Goal: Task Accomplishment & Management: Complete application form

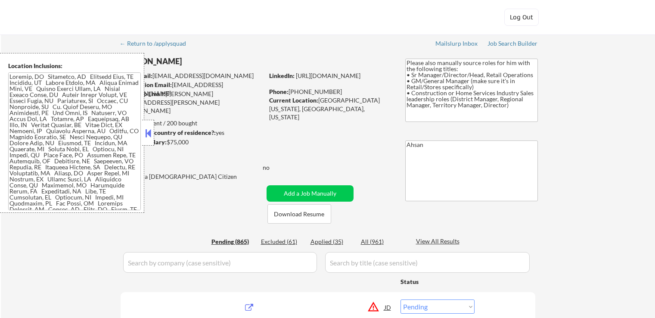
select select ""pending""
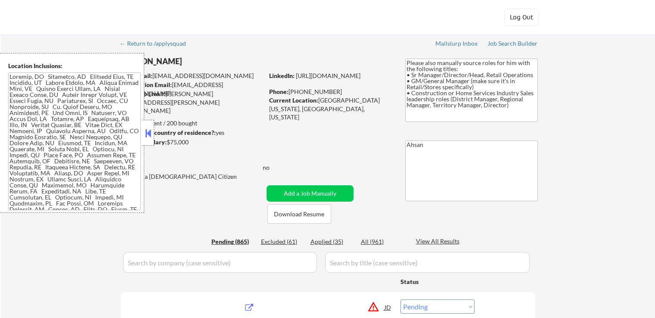
select select ""pending""
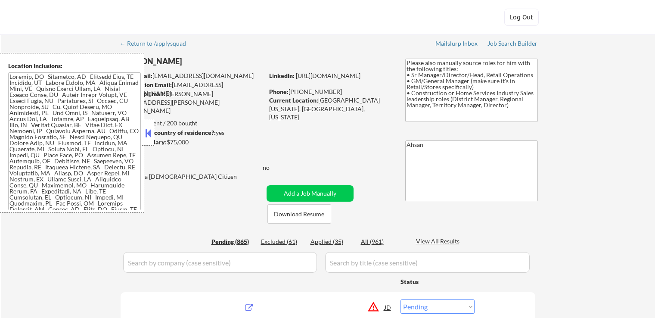
select select ""pending""
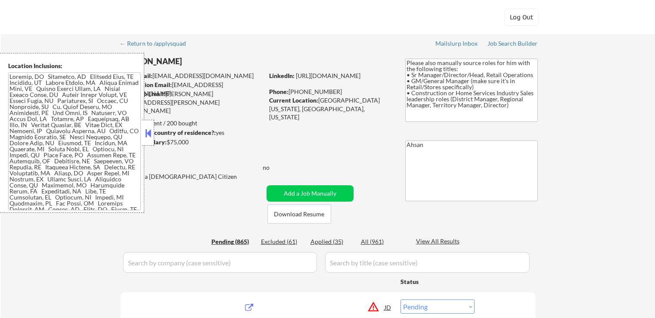
select select ""pending""
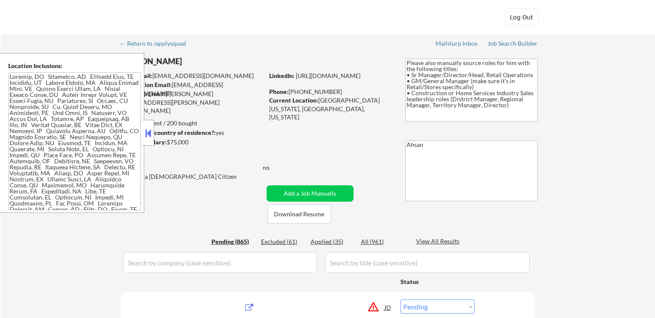
select select ""pending""
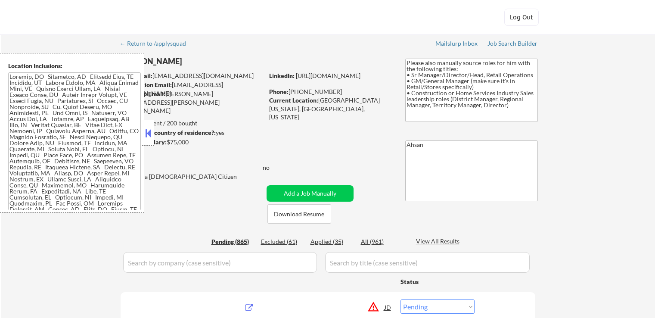
select select ""pending""
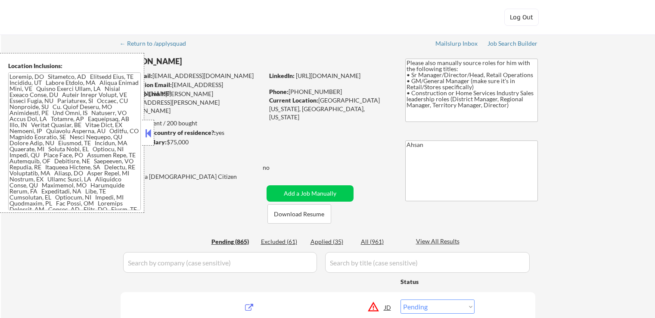
select select ""pending""
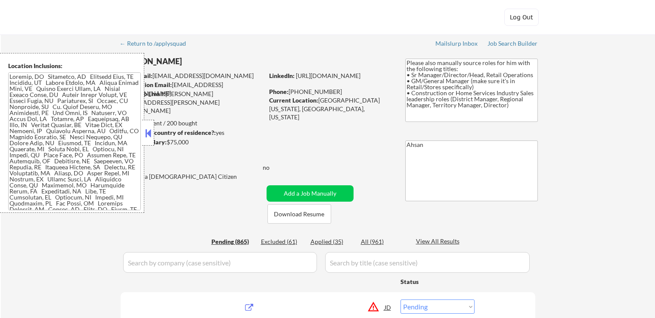
select select ""pending""
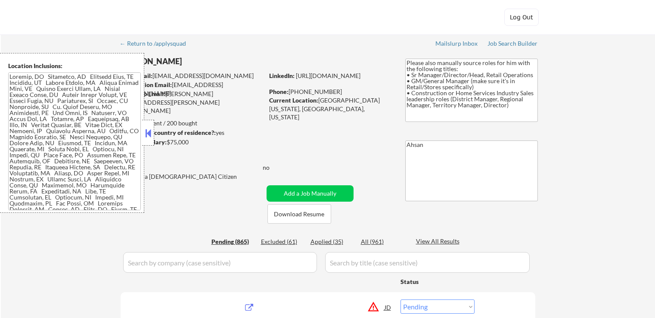
select select ""pending""
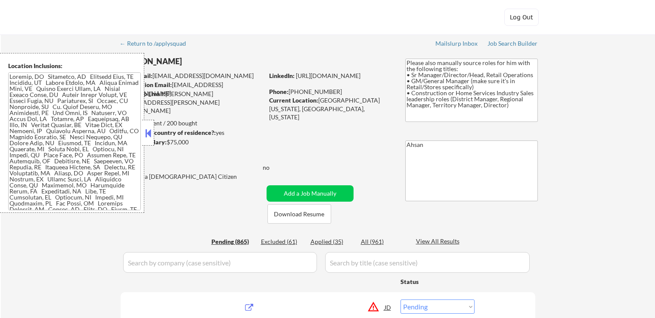
select select ""pending""
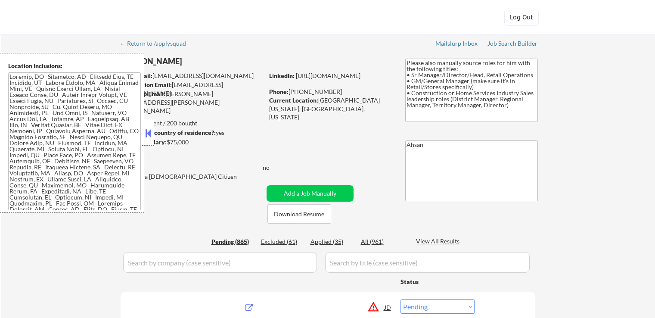
select select ""pending""
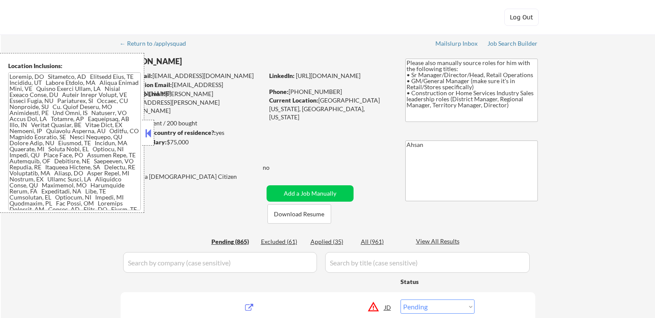
select select ""pending""
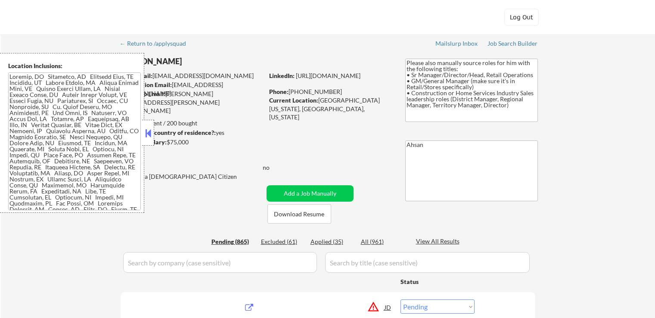
select select ""pending""
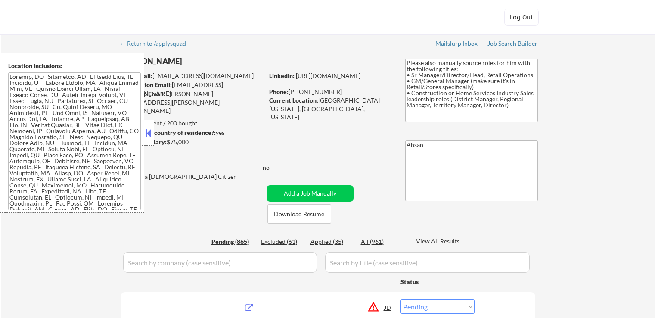
select select ""pending""
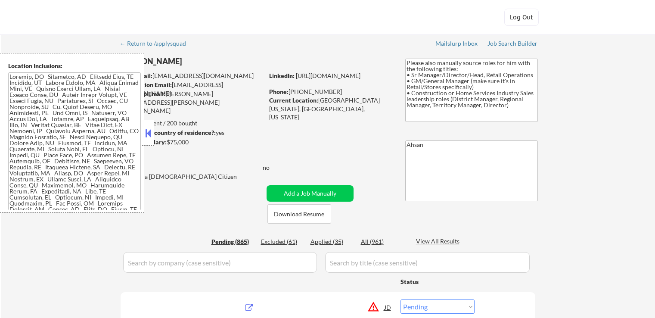
select select ""pending""
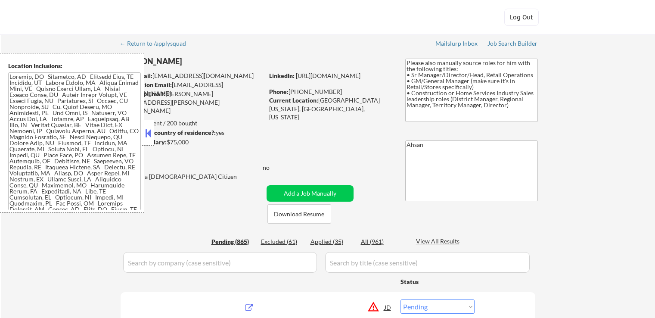
select select ""pending""
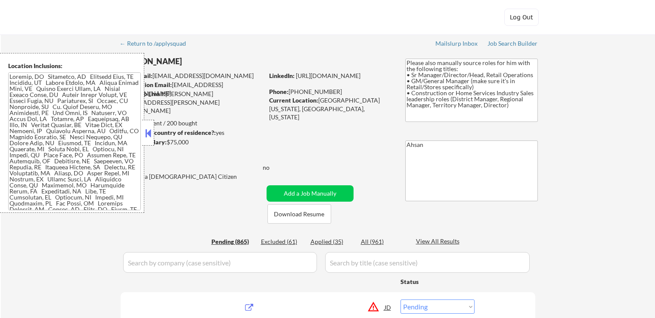
select select ""pending""
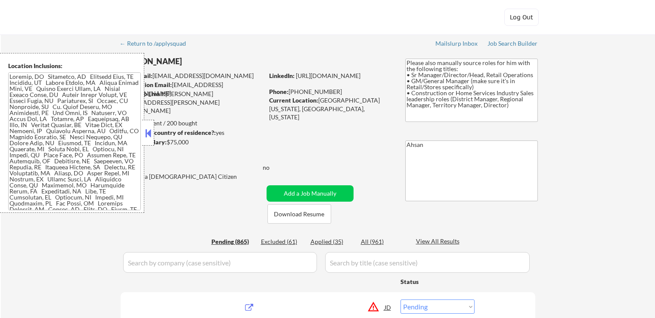
select select ""pending""
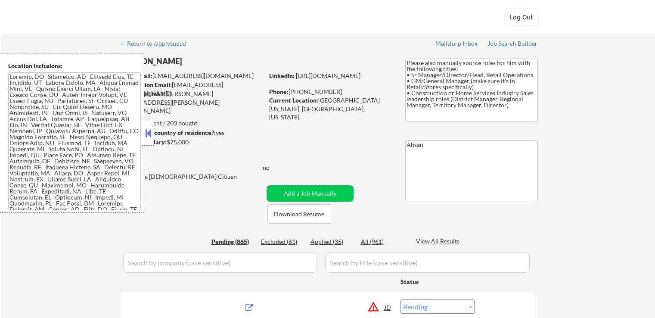
select select ""pending""
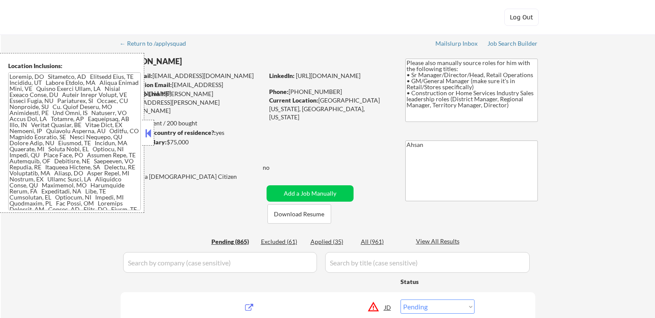
select select ""pending""
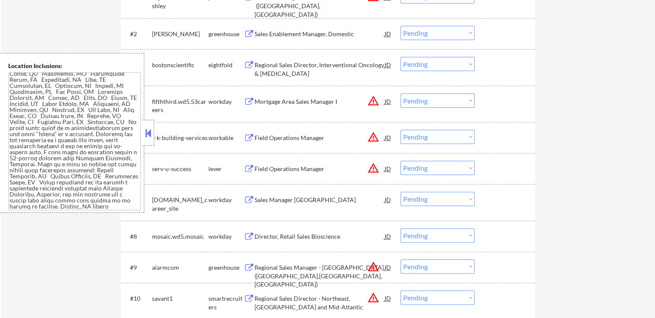
scroll to position [345, 0]
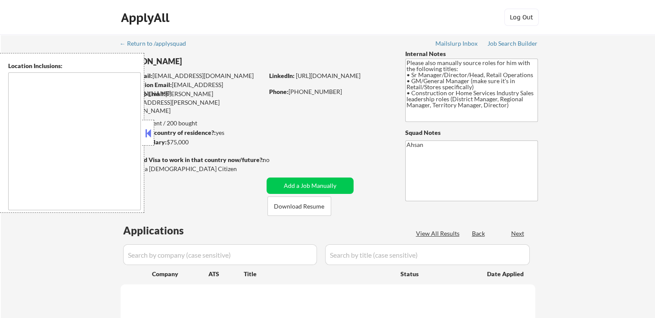
select select ""pending""
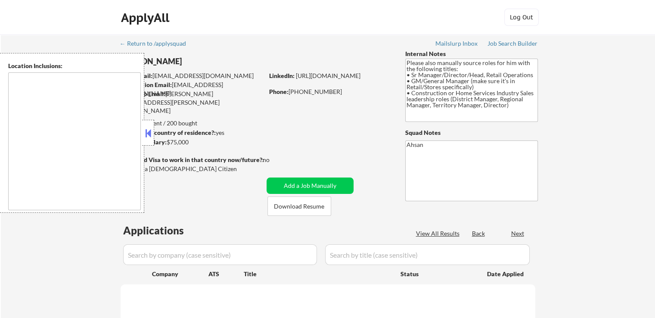
select select ""pending""
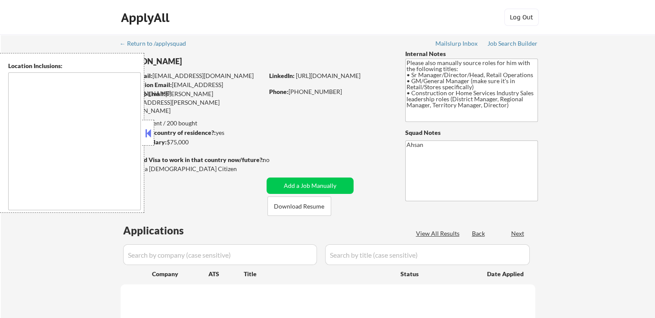
select select ""pending""
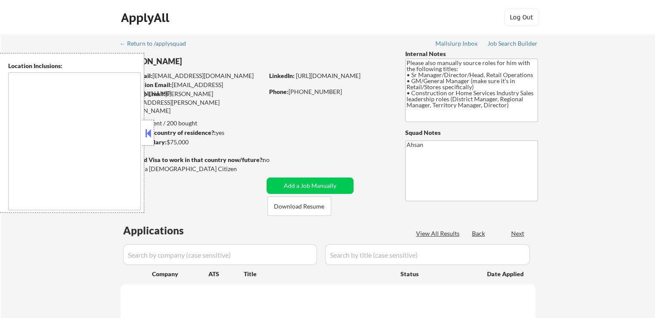
select select ""pending""
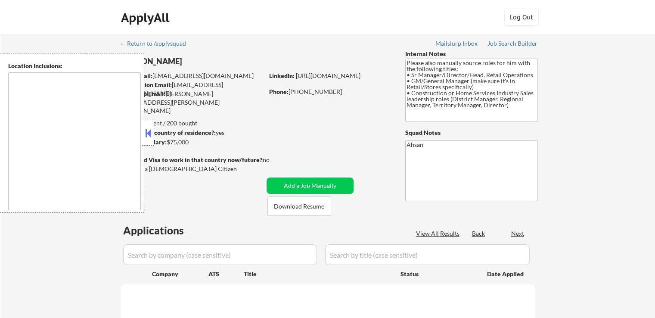
select select ""pending""
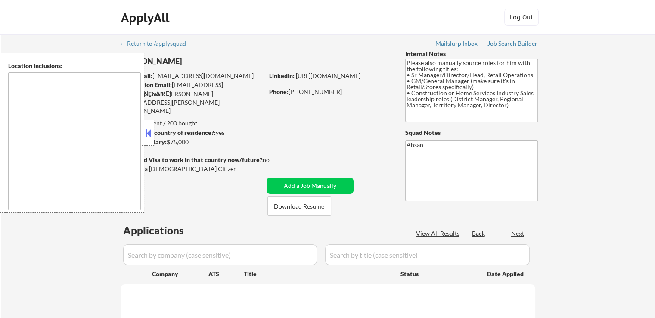
select select ""pending""
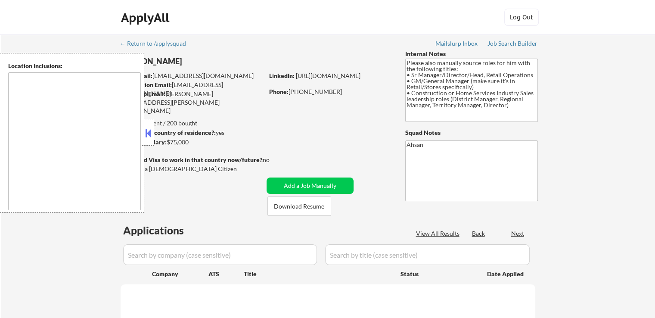
select select ""pending""
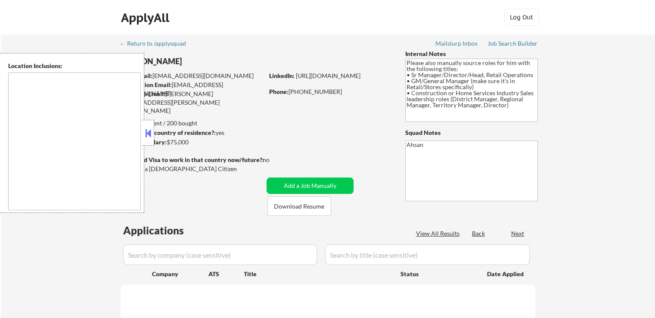
select select ""pending""
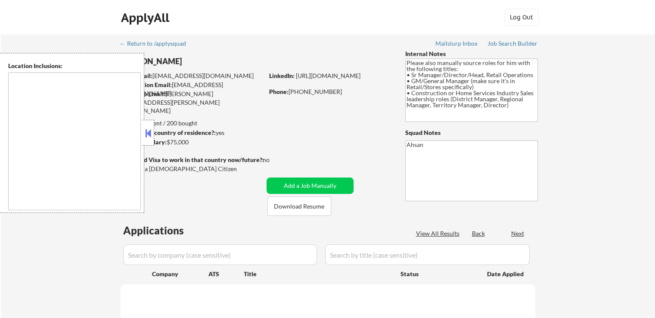
select select ""pending""
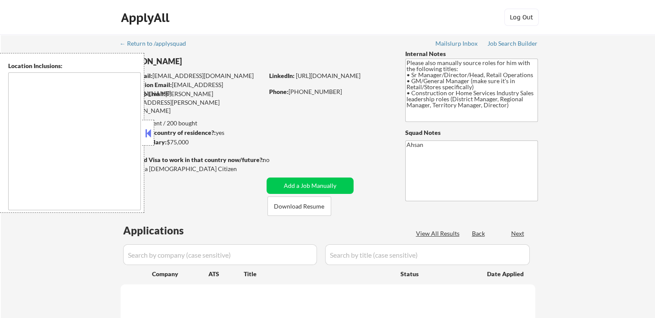
select select ""pending""
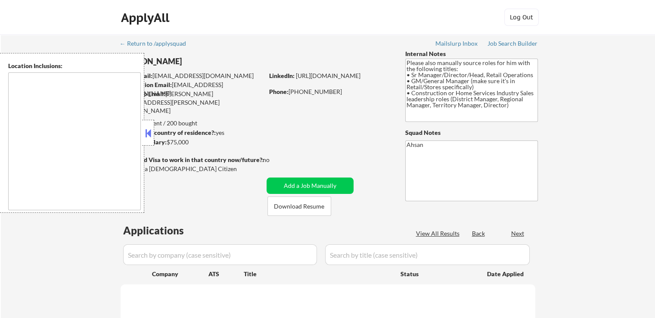
select select ""pending""
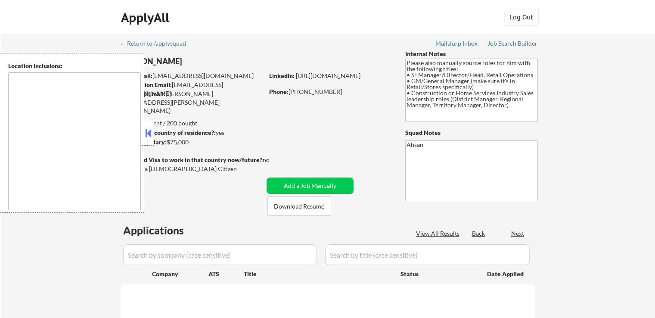
select select ""pending""
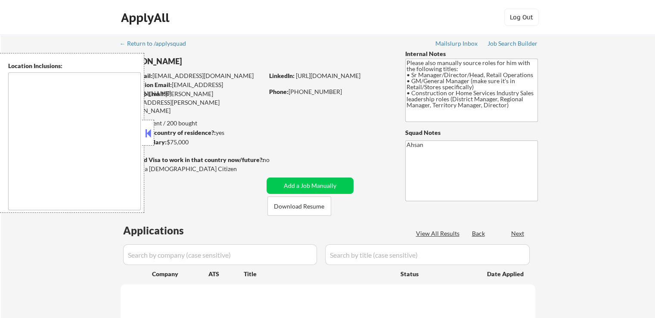
select select ""pending""
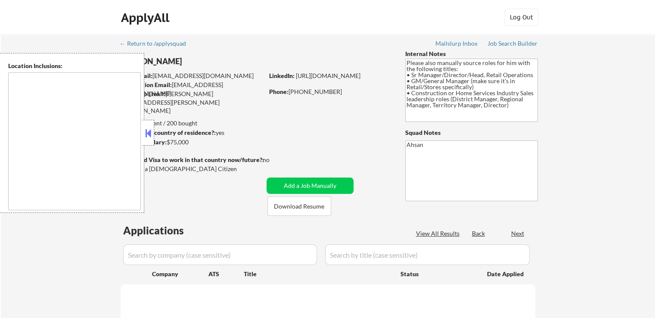
select select ""pending""
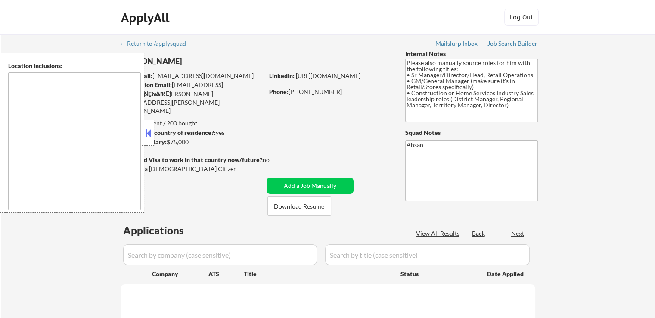
select select ""pending""
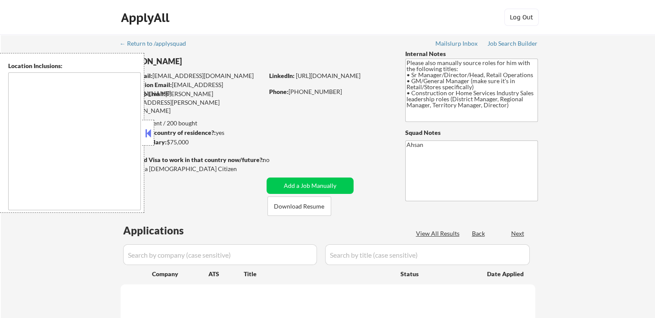
select select ""pending""
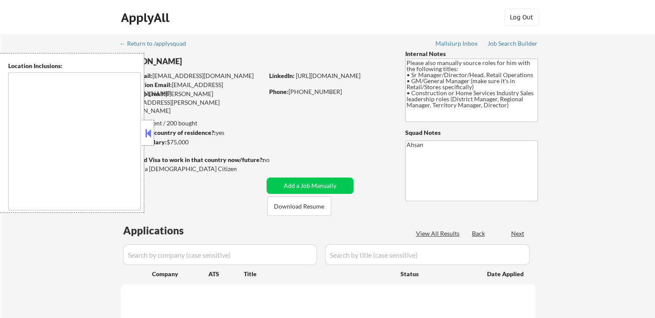
select select ""pending""
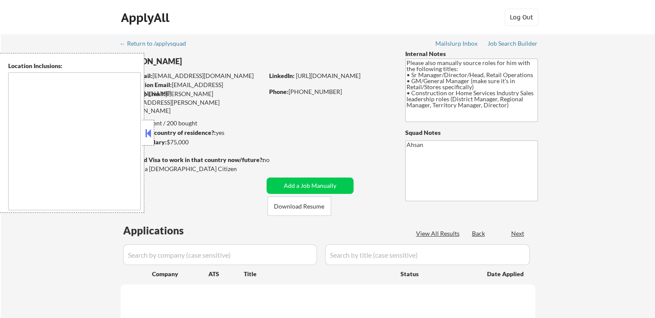
select select ""pending""
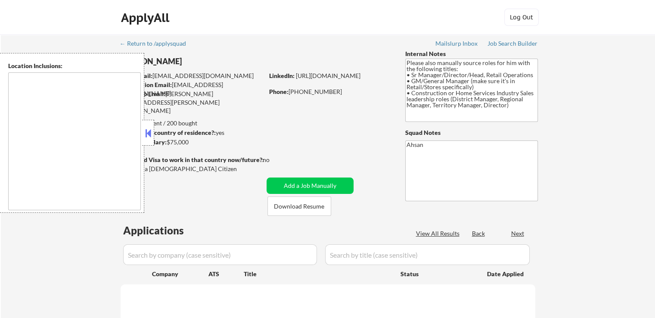
select select ""pending""
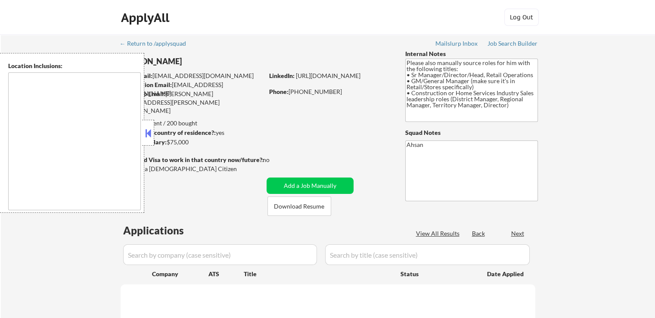
select select ""pending""
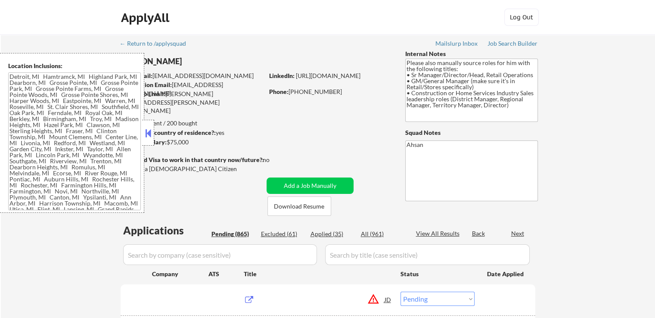
type textarea "Detroit, MI Hamtramck, MI Highland Park, MI Dearborn, MI Grosse Pointe, MI Gros…"
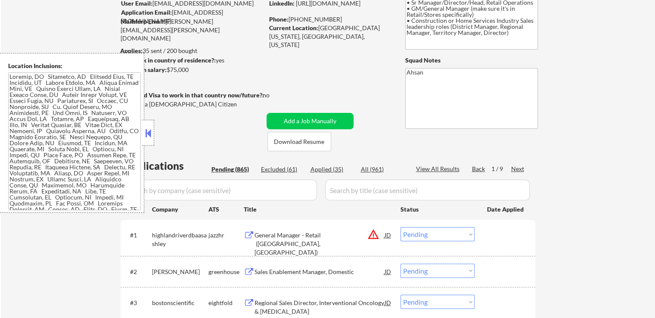
scroll to position [86, 0]
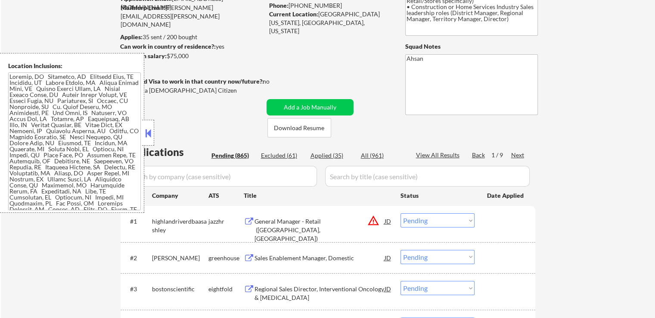
click at [520, 154] on div "Next" at bounding box center [519, 155] width 14 height 9
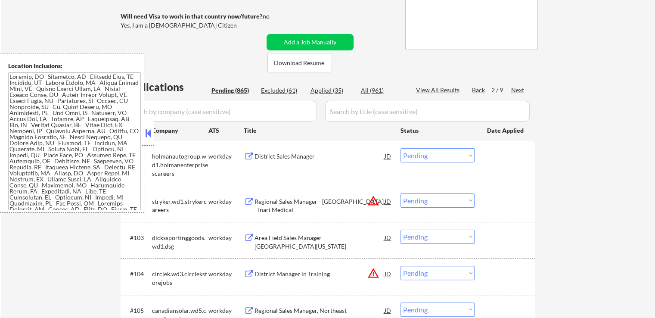
scroll to position [91, 0]
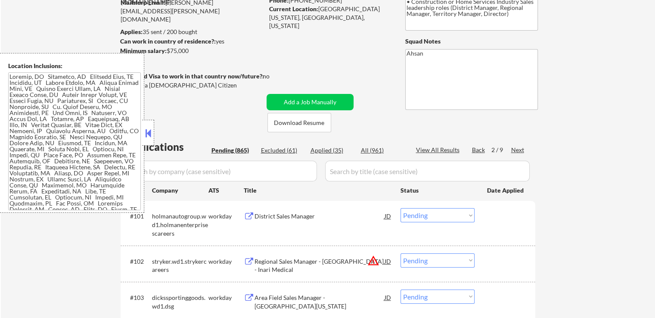
click at [517, 147] on div "Next" at bounding box center [519, 150] width 14 height 9
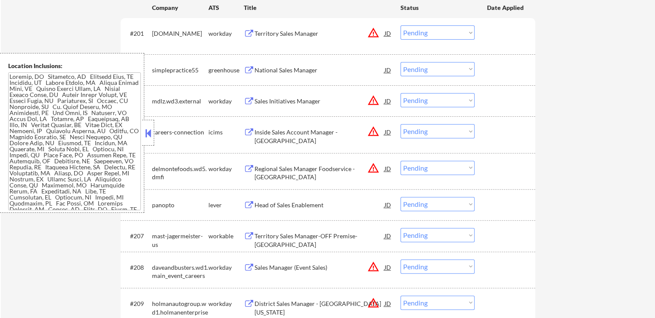
scroll to position [307, 0]
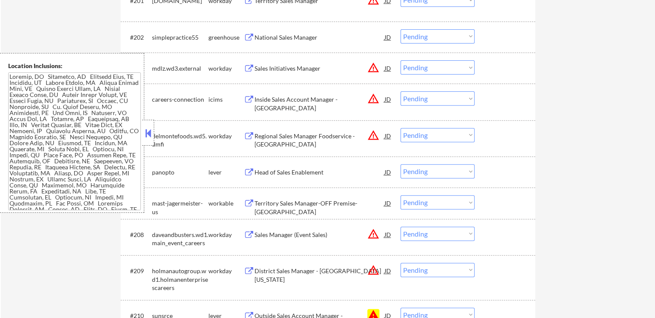
click at [273, 172] on div "Head of Sales Enablement" at bounding box center [320, 172] width 130 height 9
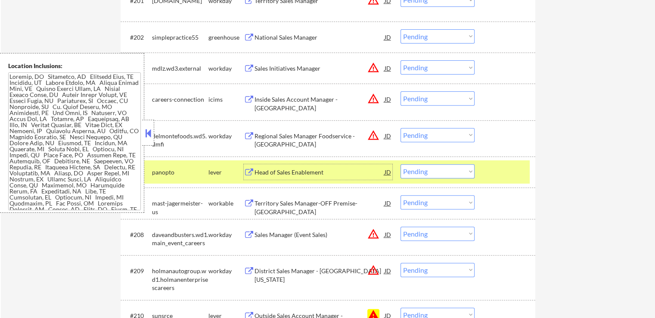
scroll to position [350, 0]
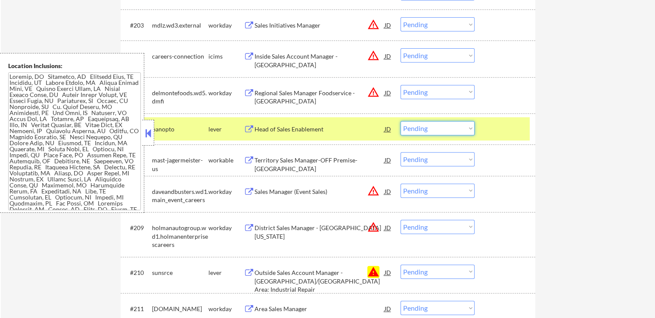
click at [443, 126] on select "Choose an option... Pending Applied Excluded (Questions) Excluded (Expired) Exc…" at bounding box center [438, 128] width 74 height 14
click at [401, 121] on select "Choose an option... Pending Applied Excluded (Questions) Excluded (Expired) Exc…" at bounding box center [438, 128] width 74 height 14
select select ""pending""
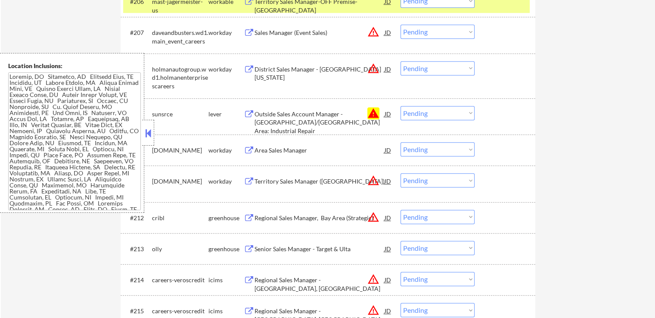
scroll to position [479, 0]
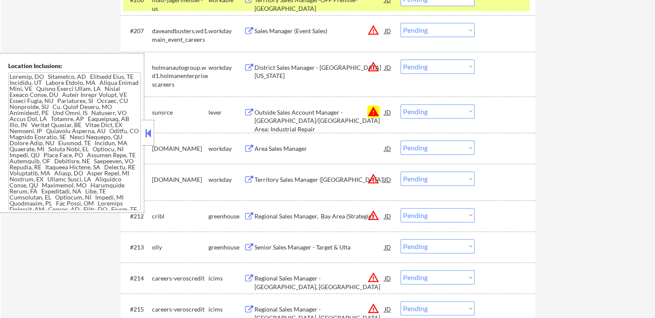
click at [427, 108] on select "Choose an option... Pending Applied Excluded (Questions) Excluded (Expired) Exc…" at bounding box center [438, 111] width 74 height 14
click at [401, 104] on select "Choose an option... Pending Applied Excluded (Questions) Excluded (Expired) Exc…" at bounding box center [438, 111] width 74 height 14
select select ""pending""
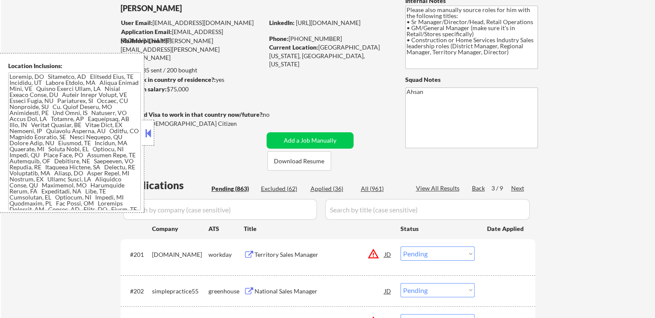
scroll to position [86, 0]
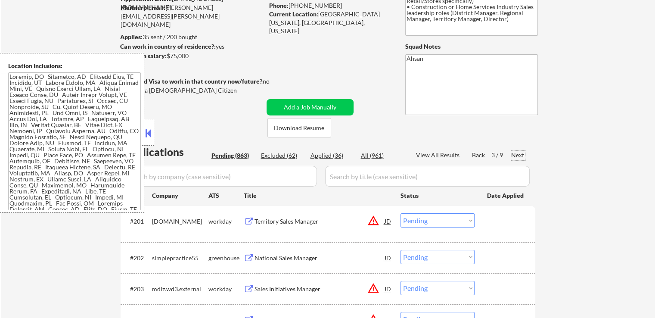
click at [518, 156] on div "Next" at bounding box center [519, 155] width 14 height 9
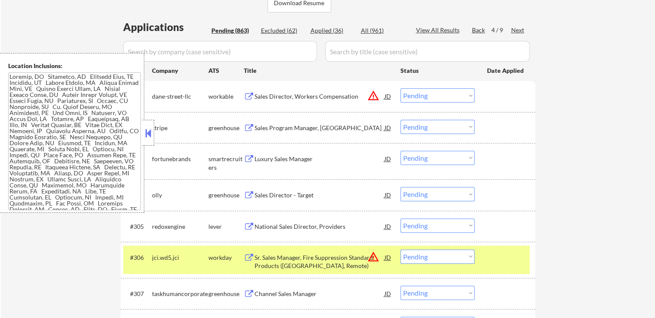
scroll to position [215, 0]
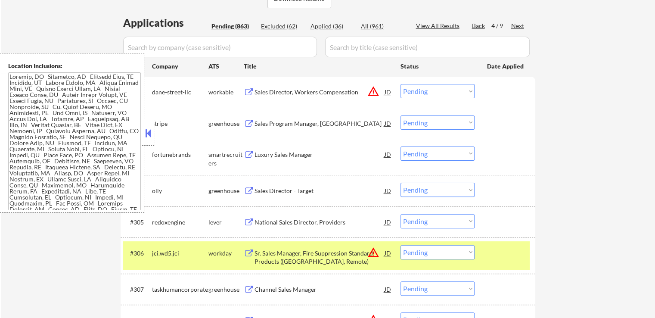
click at [278, 123] on div "Sales Program Manager, AMER" at bounding box center [320, 123] width 130 height 9
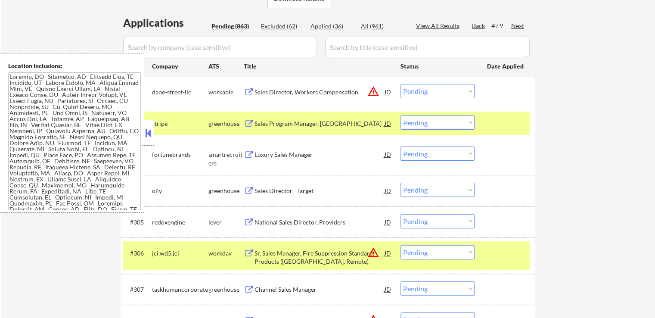
click at [271, 155] on div "Luxury Sales Manager" at bounding box center [320, 154] width 130 height 9
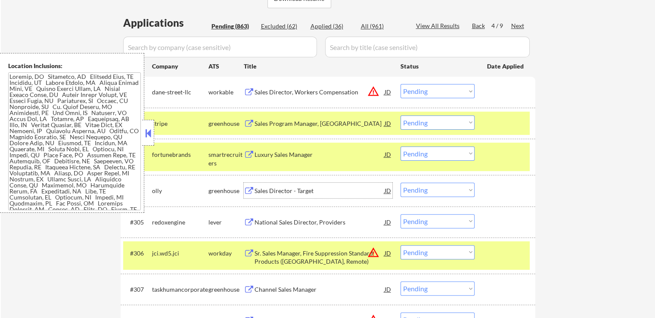
click at [262, 190] on div "Sales Director - Target" at bounding box center [320, 191] width 130 height 9
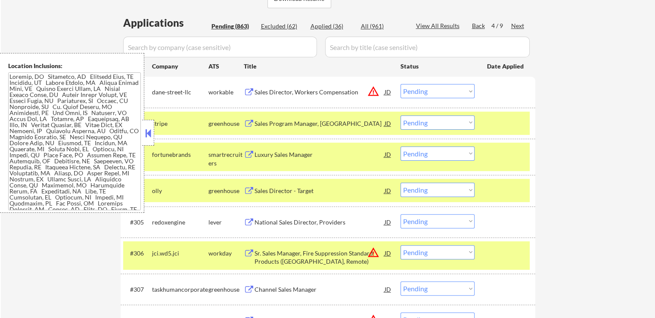
click at [263, 220] on div "National Sales Director, Providers" at bounding box center [320, 222] width 130 height 9
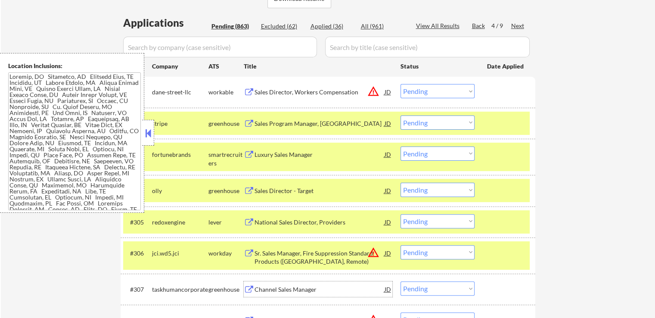
click at [265, 289] on div "Channel Sales Manager" at bounding box center [320, 289] width 130 height 9
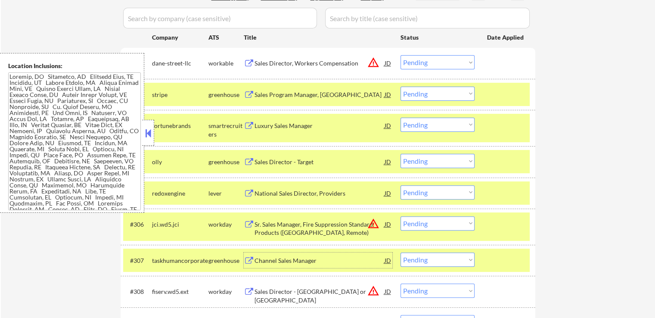
scroll to position [259, 0]
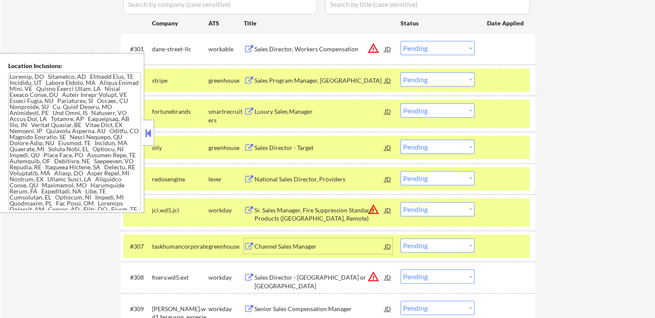
click at [446, 82] on select "Choose an option... Pending Applied Excluded (Questions) Excluded (Expired) Exc…" at bounding box center [438, 79] width 74 height 14
click at [401, 72] on select "Choose an option... Pending Applied Excluded (Questions) Excluded (Expired) Exc…" at bounding box center [438, 79] width 74 height 14
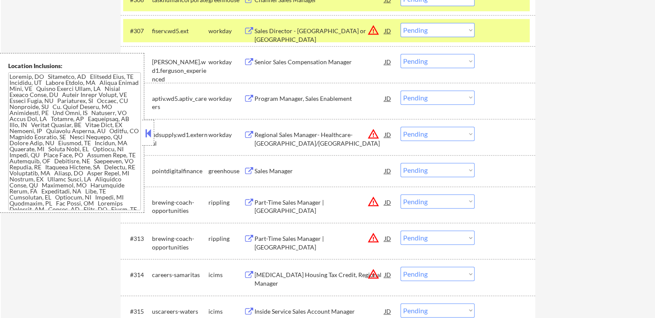
scroll to position [345, 0]
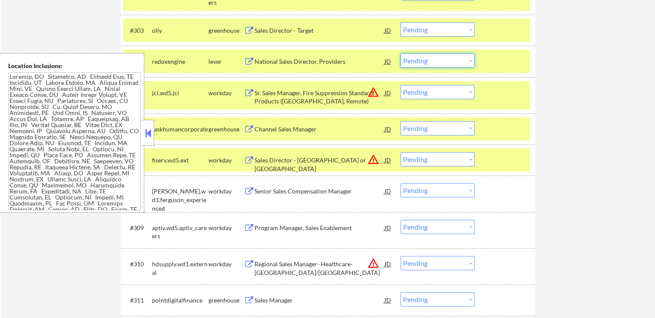
click at [430, 62] on select "Choose an option... Pending Applied Excluded (Questions) Excluded (Expired) Exc…" at bounding box center [438, 60] width 74 height 14
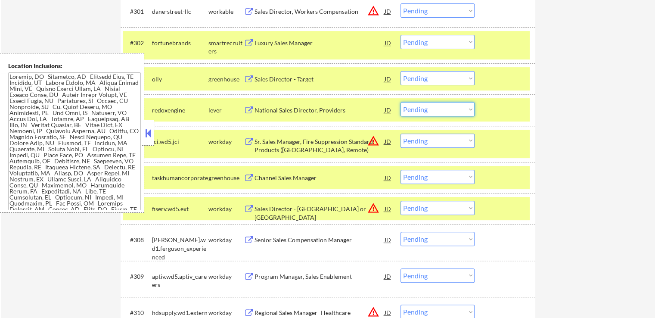
scroll to position [259, 0]
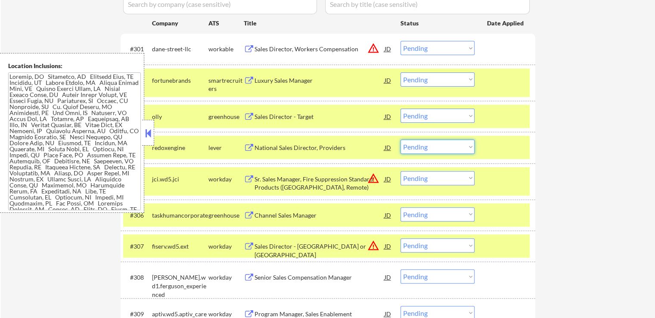
drag, startPoint x: 426, startPoint y: 78, endPoint x: 432, endPoint y: 83, distance: 7.9
click at [426, 78] on select "Choose an option... Pending Applied Excluded (Questions) Excluded (Expired) Exc…" at bounding box center [438, 79] width 74 height 14
click at [401, 72] on select "Choose an option... Pending Applied Excluded (Questions) Excluded (Expired) Exc…" at bounding box center [438, 79] width 74 height 14
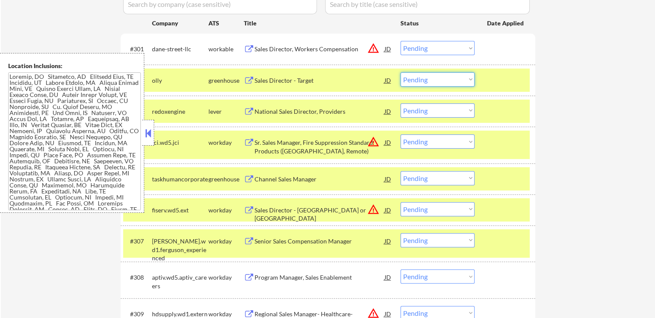
drag, startPoint x: 422, startPoint y: 82, endPoint x: 426, endPoint y: 85, distance: 4.6
click at [422, 82] on select "Choose an option... Pending Applied Excluded (Questions) Excluded (Expired) Exc…" at bounding box center [438, 79] width 74 height 14
click at [401, 72] on select "Choose an option... Pending Applied Excluded (Questions) Excluded (Expired) Exc…" at bounding box center [438, 79] width 74 height 14
select select ""pending""
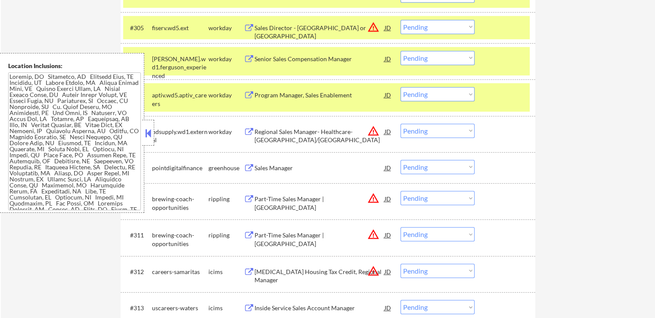
scroll to position [431, 0]
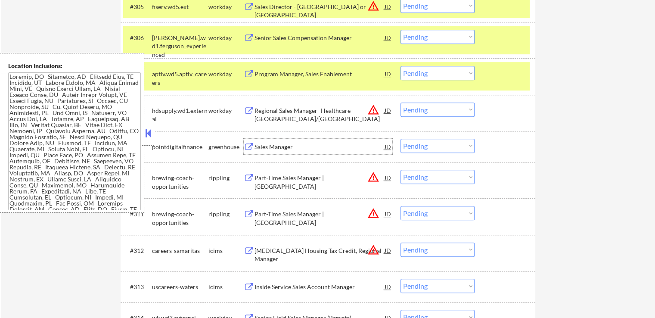
click at [283, 146] on div "Sales Manager" at bounding box center [320, 147] width 130 height 9
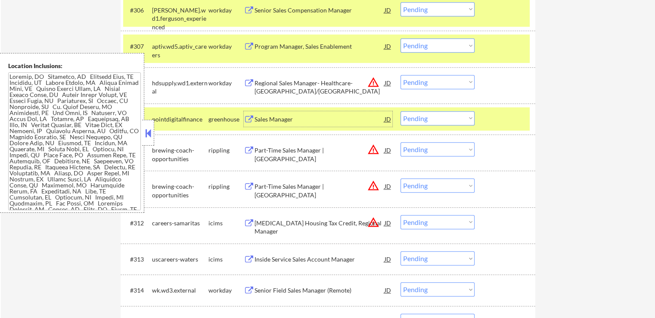
scroll to position [474, 0]
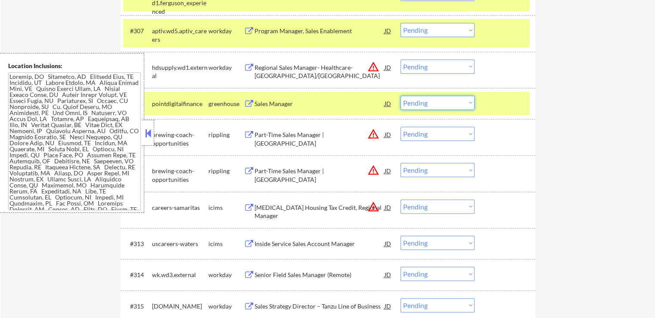
click at [440, 103] on select "Choose an option... Pending Applied Excluded (Questions) Excluded (Expired) Exc…" at bounding box center [438, 103] width 74 height 14
click at [401, 96] on select "Choose an option... Pending Applied Excluded (Questions) Excluded (Expired) Exc…" at bounding box center [438, 103] width 74 height 14
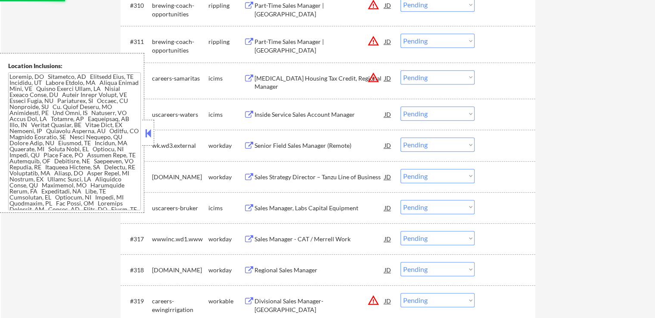
select select ""pending""
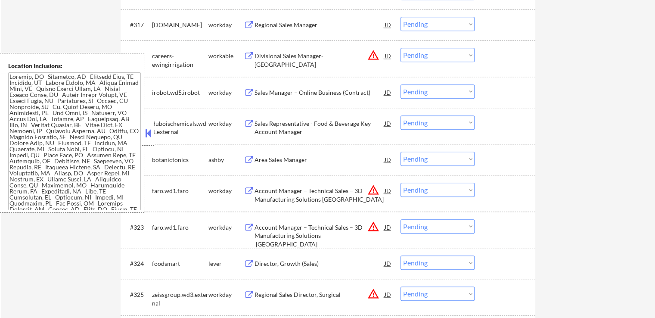
scroll to position [819, 0]
click at [262, 162] on div "Area Sales Manager" at bounding box center [320, 158] width 130 height 9
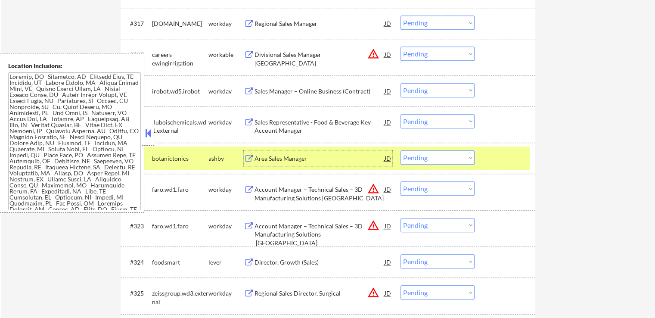
click at [429, 164] on select "Choose an option... Pending Applied Excluded (Questions) Excluded (Expired) Exc…" at bounding box center [438, 157] width 74 height 14
click at [401, 150] on select "Choose an option... Pending Applied Excluded (Questions) Excluded (Expired) Exc…" at bounding box center [438, 157] width 74 height 14
select select ""pending""
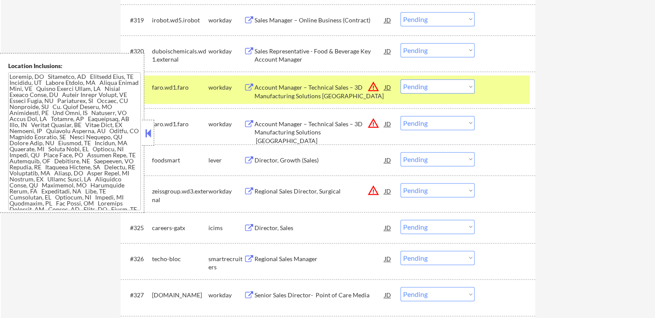
scroll to position [905, 0]
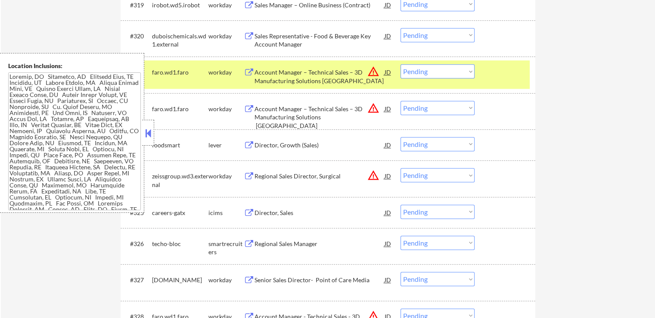
click at [273, 146] on div "Director, Growth (Sales)" at bounding box center [320, 145] width 130 height 9
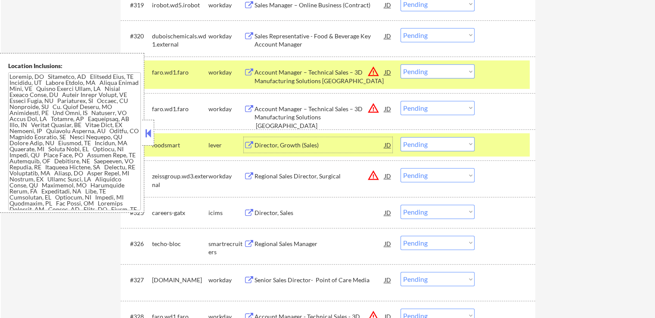
click at [272, 150] on div "Director, Growth (Sales)" at bounding box center [320, 145] width 130 height 16
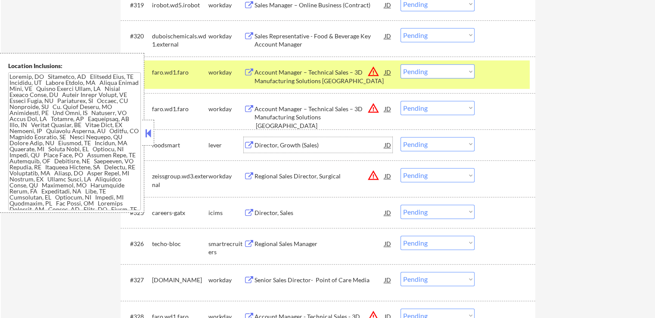
click at [275, 241] on div "Regional Sales Manager" at bounding box center [320, 244] width 130 height 9
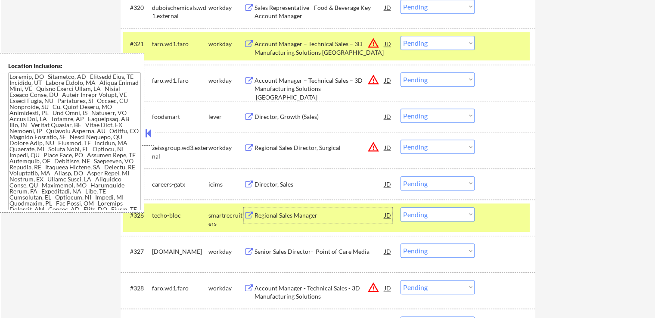
scroll to position [948, 0]
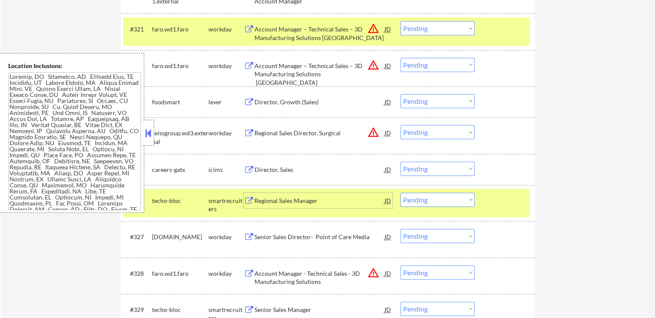
click at [426, 100] on select "Choose an option... Pending Applied Excluded (Questions) Excluded (Expired) Exc…" at bounding box center [438, 101] width 74 height 14
click at [401, 94] on select "Choose an option... Pending Applied Excluded (Questions) Excluded (Expired) Exc…" at bounding box center [438, 101] width 74 height 14
select select ""pending""
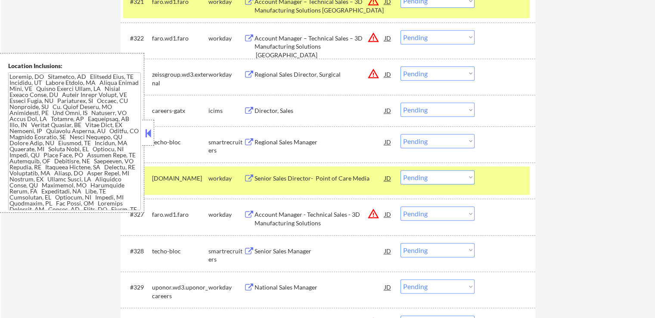
scroll to position [991, 0]
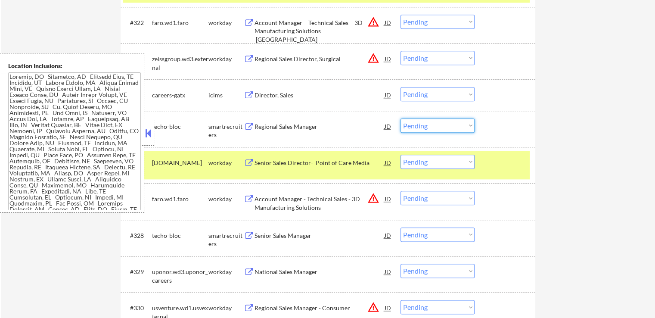
click at [433, 128] on select "Choose an option... Pending Applied Excluded (Questions) Excluded (Expired) Exc…" at bounding box center [438, 126] width 74 height 14
click at [401, 119] on select "Choose an option... Pending Applied Excluded (Questions) Excluded (Expired) Exc…" at bounding box center [438, 126] width 74 height 14
select select ""pending""
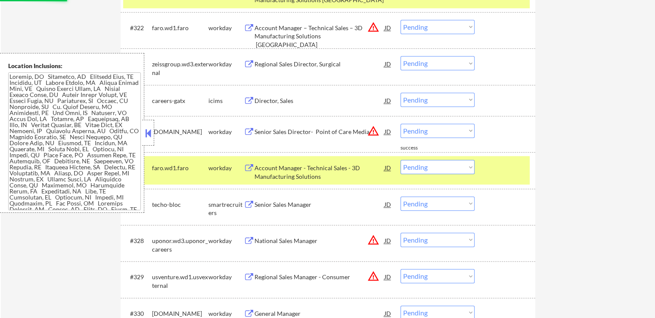
click at [254, 200] on div "Senior Sales Manager JD warning_amber" at bounding box center [318, 205] width 149 height 16
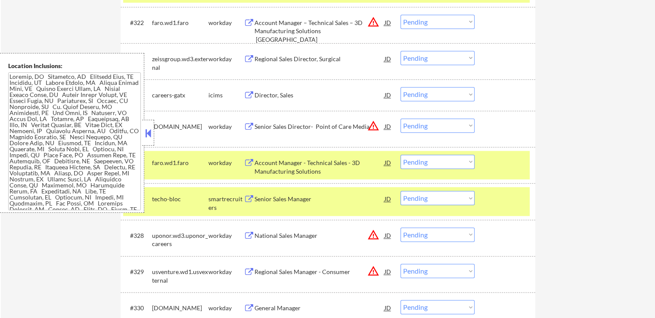
select select ""pending""
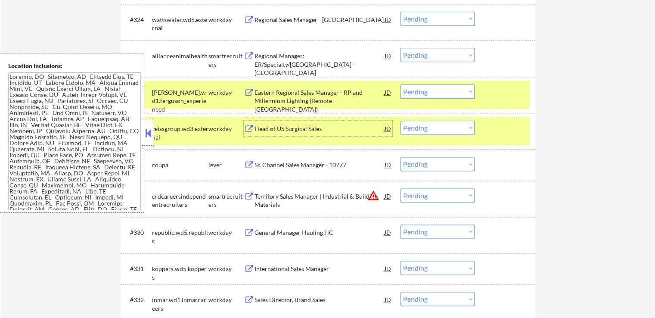
scroll to position [905, 0]
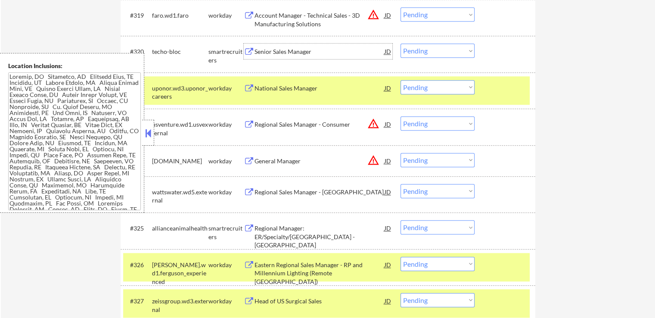
click at [265, 50] on div "Senior Sales Manager" at bounding box center [320, 51] width 130 height 9
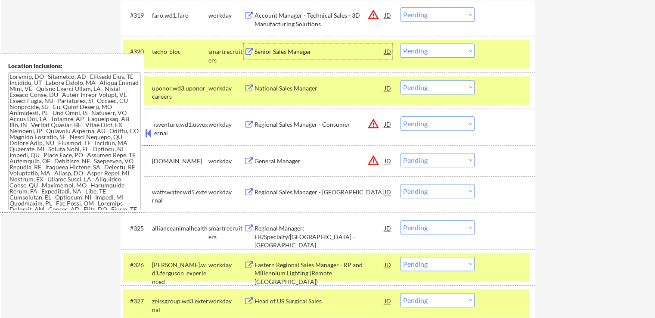
click at [283, 229] on div "Regional Manager: ER/Specialty/UC - Midwest" at bounding box center [320, 236] width 130 height 25
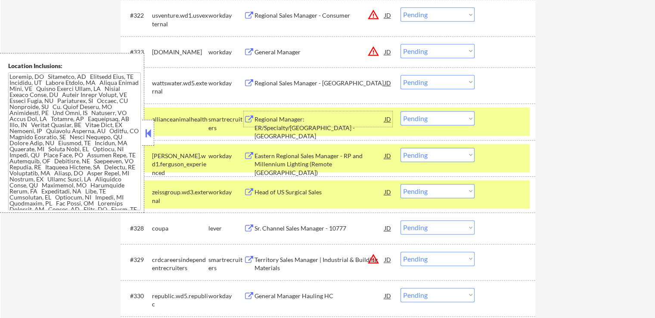
scroll to position [1034, 0]
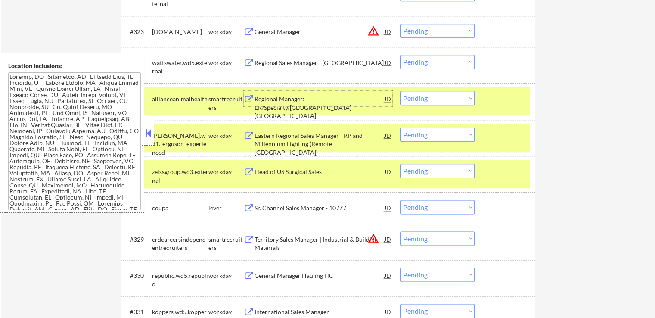
click at [288, 100] on div "Regional Manager: ER/Specialty/UC - Midwest" at bounding box center [320, 107] width 130 height 25
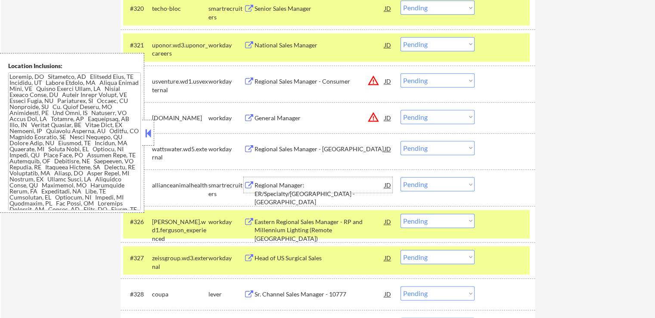
scroll to position [905, 0]
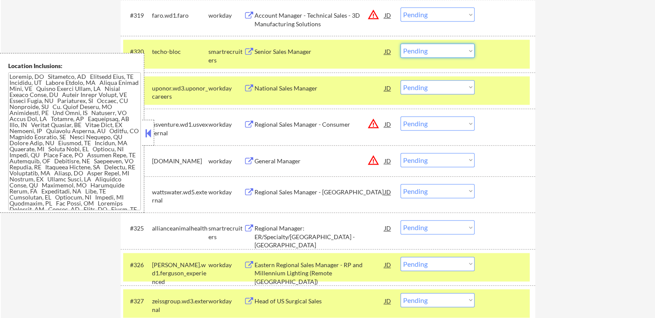
drag, startPoint x: 424, startPoint y: 52, endPoint x: 424, endPoint y: 57, distance: 5.6
click at [424, 52] on select "Choose an option... Pending Applied Excluded (Questions) Excluded (Expired) Exc…" at bounding box center [438, 51] width 74 height 14
click at [401, 44] on select "Choose an option... Pending Applied Excluded (Questions) Excluded (Expired) Exc…" at bounding box center [438, 51] width 74 height 14
select select ""pending""
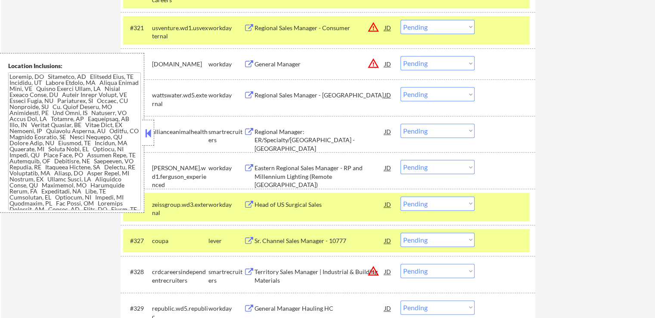
scroll to position [1034, 0]
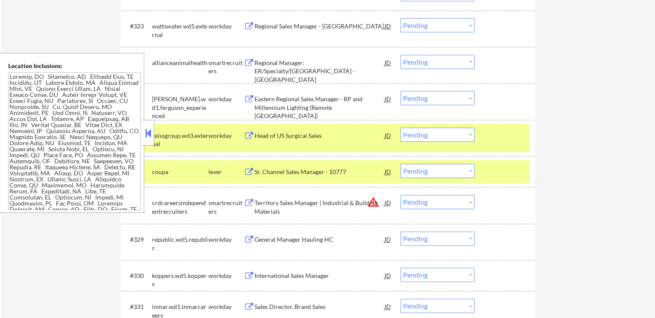
drag, startPoint x: 418, startPoint y: 59, endPoint x: 419, endPoint y: 66, distance: 6.5
click at [418, 59] on select "Choose an option... Pending Applied Excluded (Questions) Excluded (Expired) Exc…" at bounding box center [438, 62] width 74 height 14
click at [401, 55] on select "Choose an option... Pending Applied Excluded (Questions) Excluded (Expired) Exc…" at bounding box center [438, 62] width 74 height 14
click at [284, 169] on div "Sr. Channel Sales Manager - 10777" at bounding box center [320, 172] width 130 height 9
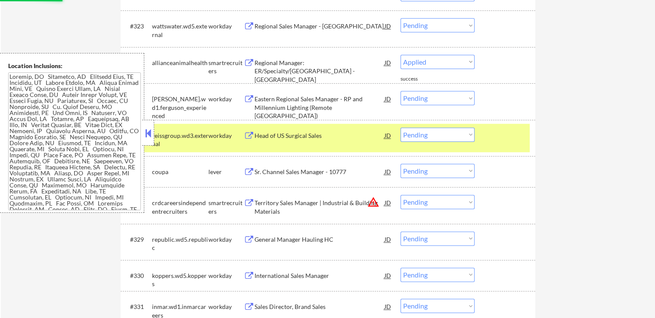
select select ""pending""
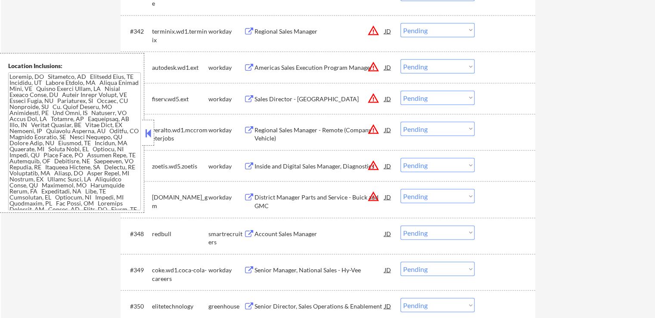
scroll to position [1767, 0]
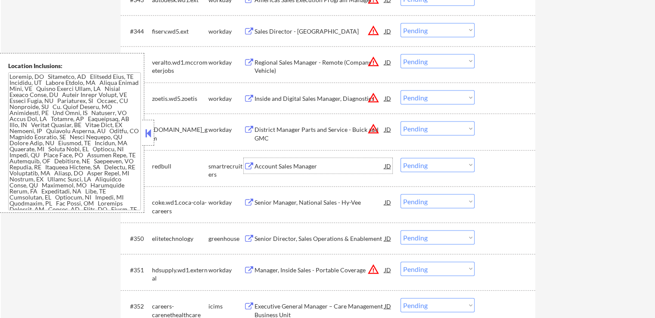
click at [256, 165] on div "Account Sales Manager" at bounding box center [320, 166] width 130 height 9
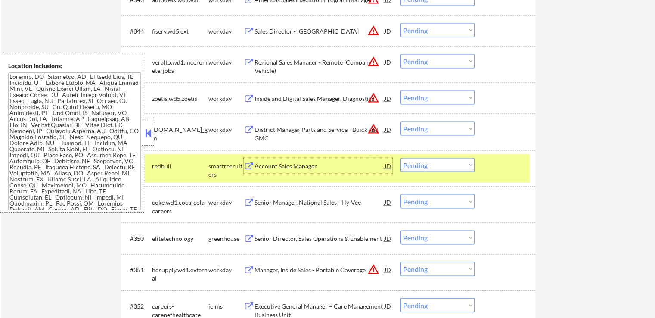
click at [291, 168] on div "Account Sales Manager" at bounding box center [320, 166] width 130 height 9
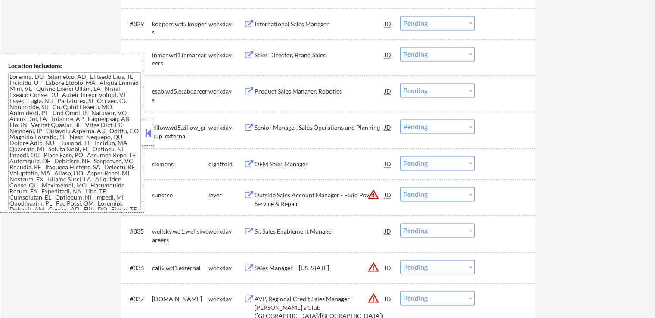
scroll to position [1010, 0]
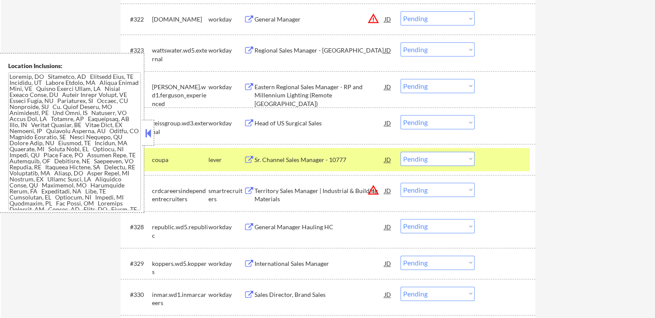
drag, startPoint x: 418, startPoint y: 156, endPoint x: 424, endPoint y: 164, distance: 9.2
click at [419, 157] on select "Choose an option... Pending Applied Excluded (Questions) Excluded (Expired) Exc…" at bounding box center [438, 159] width 74 height 14
click at [401, 152] on select "Choose an option... Pending Applied Excluded (Questions) Excluded (Expired) Exc…" at bounding box center [438, 159] width 74 height 14
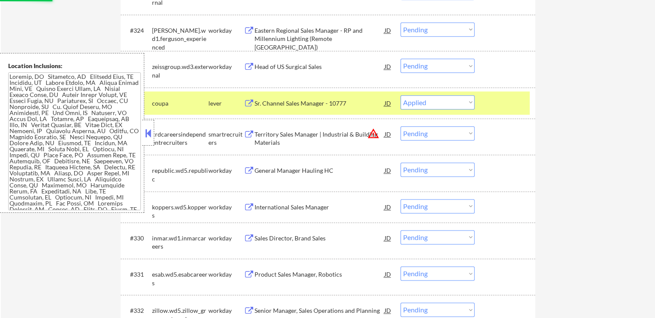
scroll to position [1139, 0]
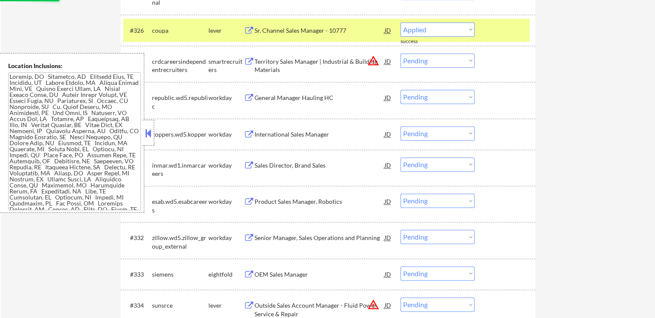
select select ""pending""
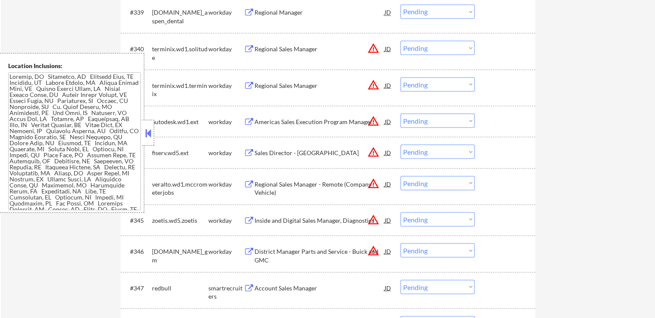
scroll to position [1700, 0]
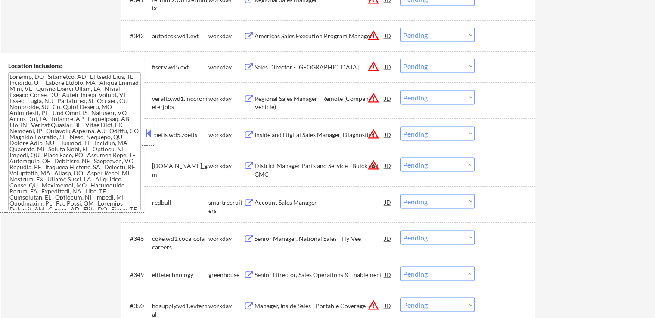
click at [455, 202] on select "Choose an option... Pending Applied Excluded (Questions) Excluded (Expired) Exc…" at bounding box center [438, 201] width 74 height 14
click at [401, 194] on select "Choose an option... Pending Applied Excluded (Questions) Excluded (Expired) Exc…" at bounding box center [438, 201] width 74 height 14
select select ""pending""
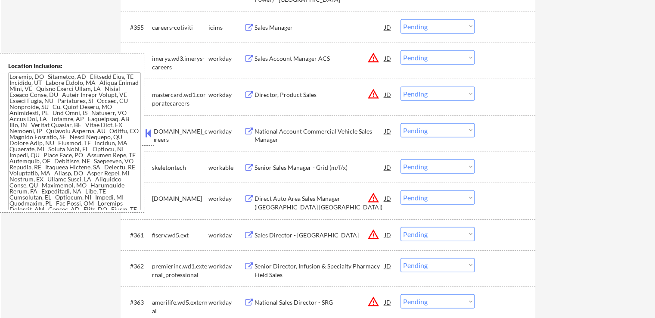
scroll to position [2217, 0]
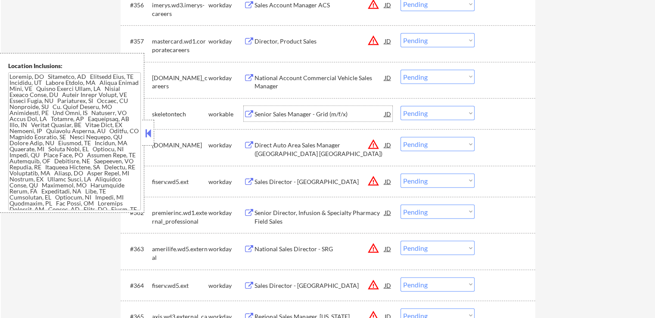
click at [267, 117] on div "Senior Sales Manager - Grid (m/f/x)" at bounding box center [320, 114] width 130 height 9
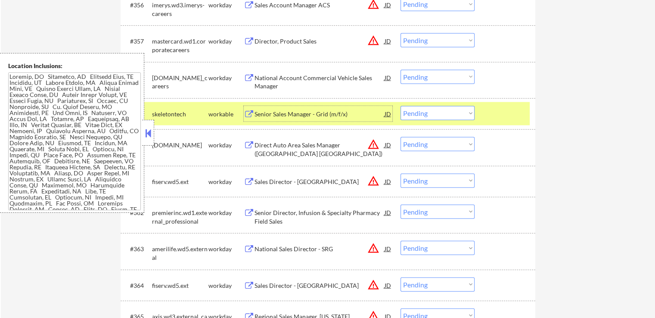
drag, startPoint x: 421, startPoint y: 112, endPoint x: 425, endPoint y: 116, distance: 5.5
click at [421, 112] on select "Choose an option... Pending Applied Excluded (Questions) Excluded (Expired) Exc…" at bounding box center [438, 113] width 74 height 14
click at [401, 106] on select "Choose an option... Pending Applied Excluded (Questions) Excluded (Expired) Exc…" at bounding box center [438, 113] width 74 height 14
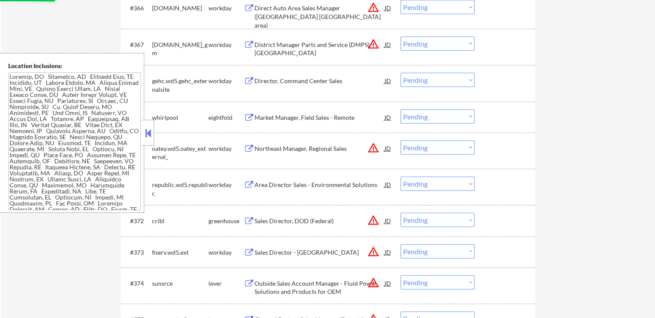
select select ""pending""
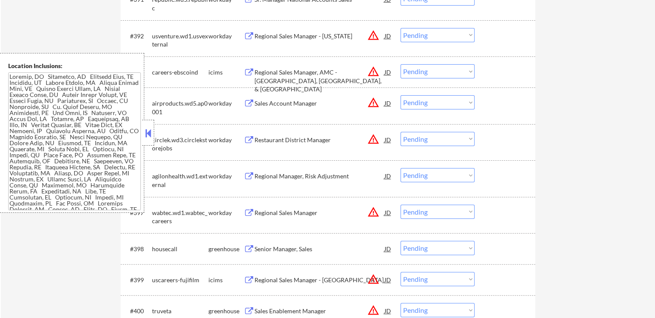
scroll to position [3510, 0]
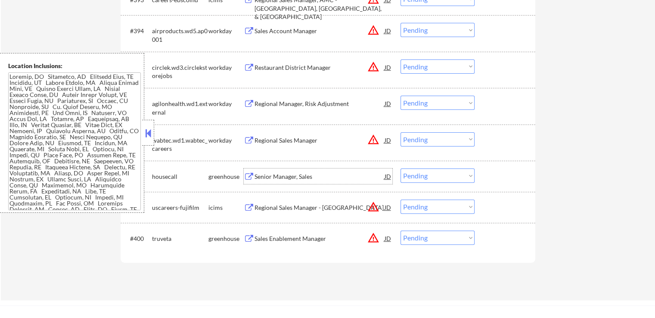
click at [278, 173] on div "Senior Manager, Sales" at bounding box center [320, 176] width 130 height 9
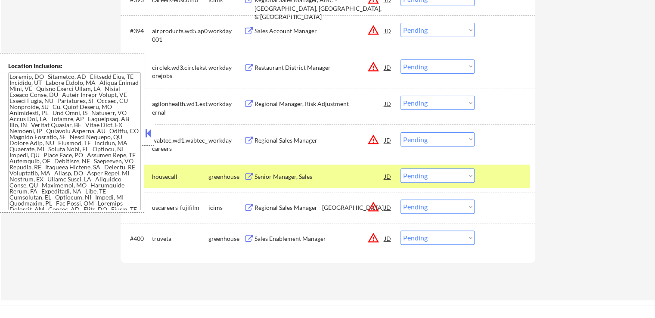
click at [268, 234] on div "Sales Enablement Manager" at bounding box center [320, 239] width 130 height 16
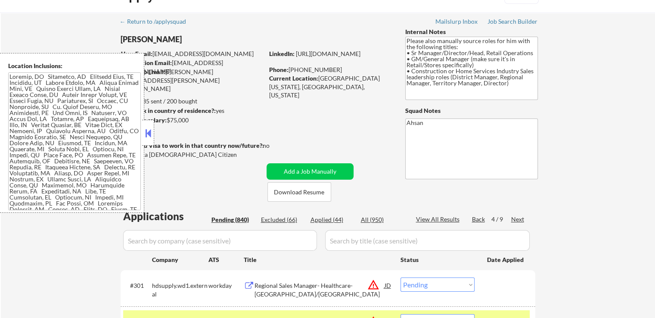
scroll to position [43, 0]
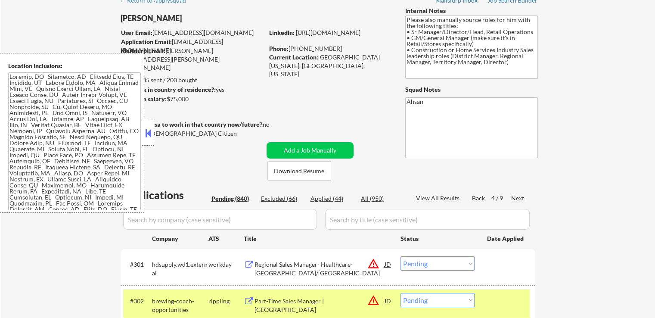
click at [522, 197] on div "Next" at bounding box center [519, 198] width 14 height 9
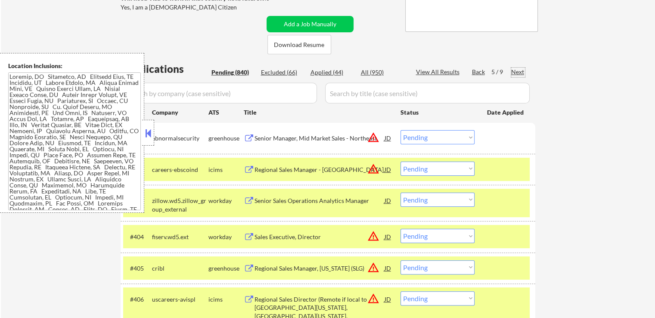
scroll to position [172, 0]
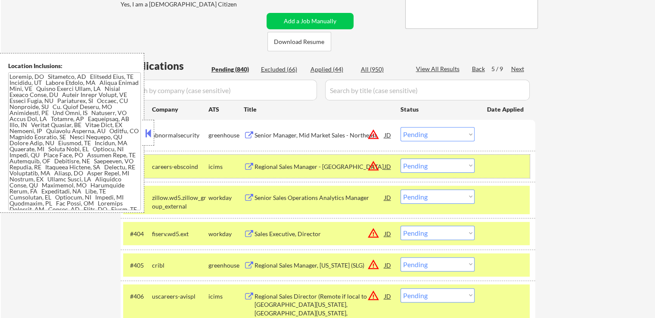
click at [515, 169] on div at bounding box center [506, 167] width 38 height 16
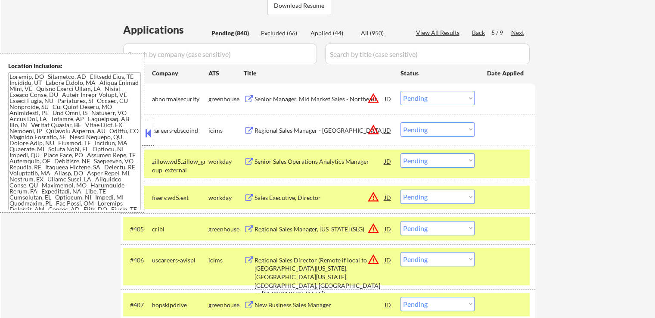
scroll to position [259, 0]
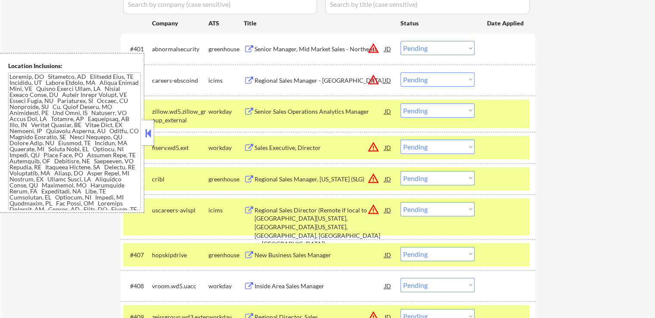
click at [327, 115] on div "Senior Sales Operations Analytics Manager" at bounding box center [320, 111] width 130 height 9
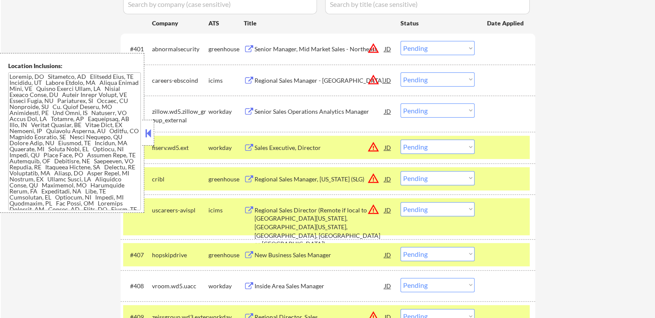
click at [279, 254] on div "New Business Sales Manager" at bounding box center [320, 255] width 130 height 9
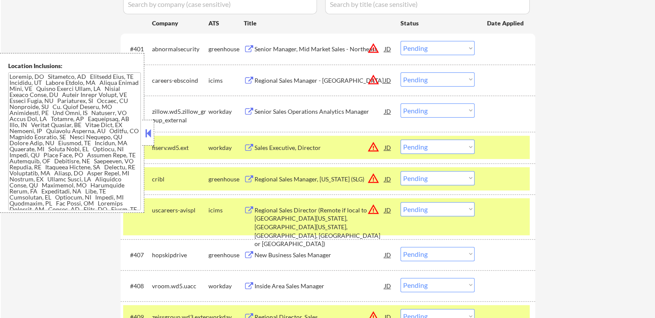
click at [269, 50] on div "Senior Manager, Mid Market Sales - Northeast" at bounding box center [320, 49] width 130 height 9
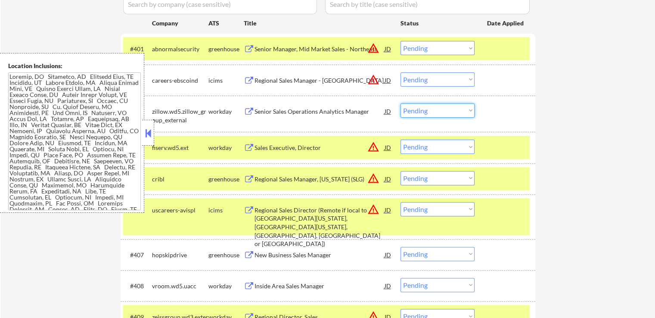
click at [424, 110] on select "Choose an option... Pending Applied Excluded (Questions) Excluded (Expired) Exc…" at bounding box center [438, 110] width 74 height 14
select select ""applied""
click at [401, 103] on select "Choose an option... Pending Applied Excluded (Questions) Excluded (Expired) Exc…" at bounding box center [438, 110] width 74 height 14
click at [440, 45] on select "Choose an option... Pending Applied Excluded (Questions) Excluded (Expired) Exc…" at bounding box center [438, 48] width 74 height 14
select select ""excluded__location_""
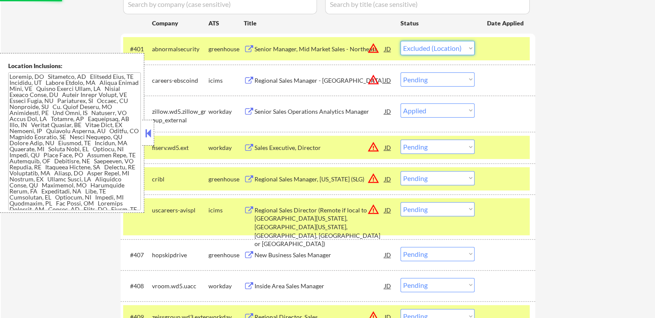
click at [401, 41] on select "Choose an option... Pending Applied Excluded (Questions) Excluded (Expired) Exc…" at bounding box center [438, 48] width 74 height 14
select select ""pending""
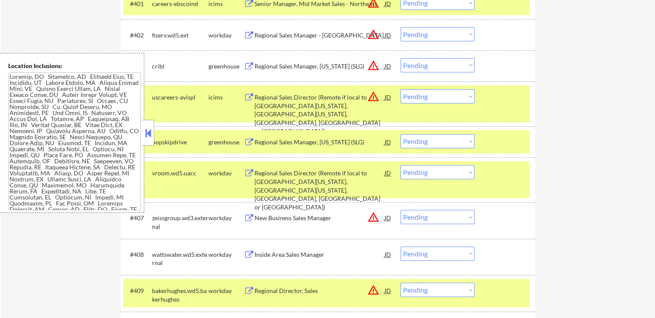
scroll to position [345, 0]
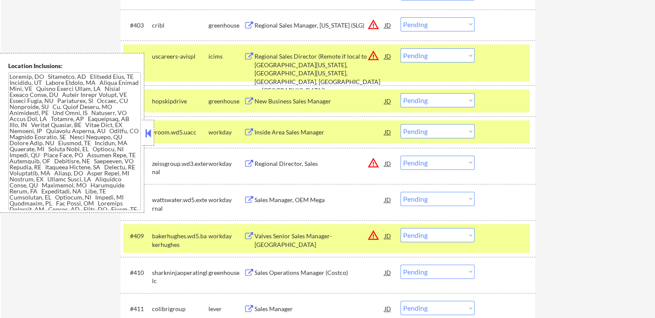
click at [428, 100] on select "Choose an option... Pending Applied Excluded (Questions) Excluded (Expired) Exc…" at bounding box center [438, 100] width 74 height 14
click at [401, 93] on select "Choose an option... Pending Applied Excluded (Questions) Excluded (Expired) Exc…" at bounding box center [438, 100] width 74 height 14
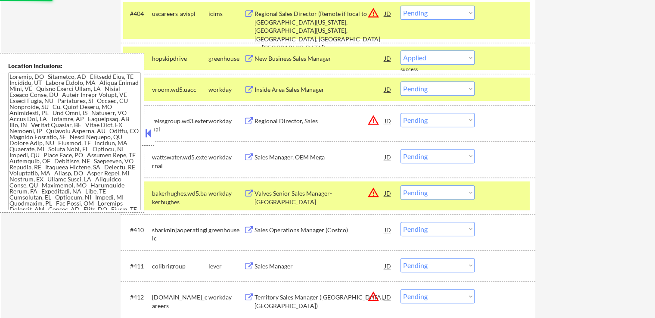
scroll to position [474, 0]
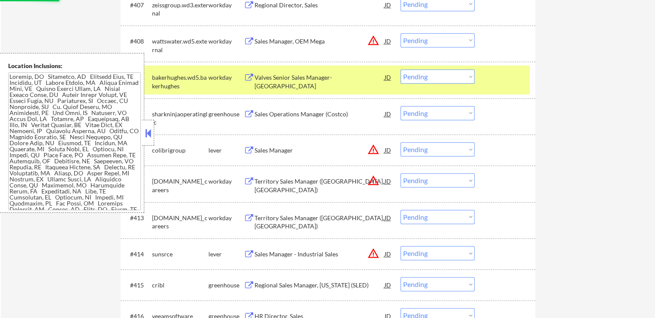
select select ""pending""
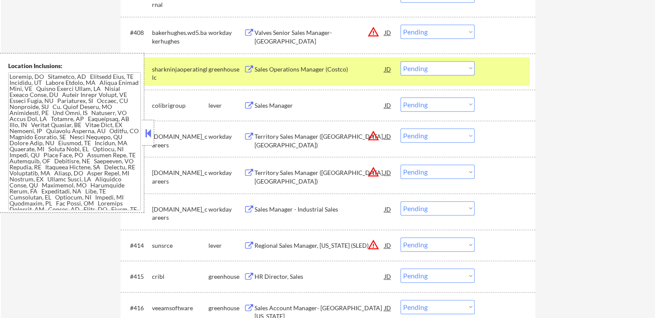
click at [254, 107] on button at bounding box center [249, 106] width 11 height 8
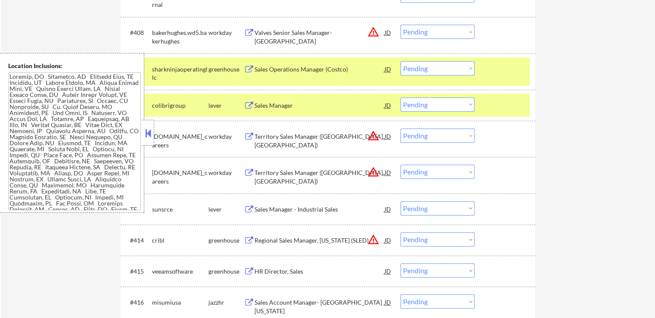
click at [268, 201] on div "Sales Manager - Industrial Sales" at bounding box center [320, 209] width 130 height 16
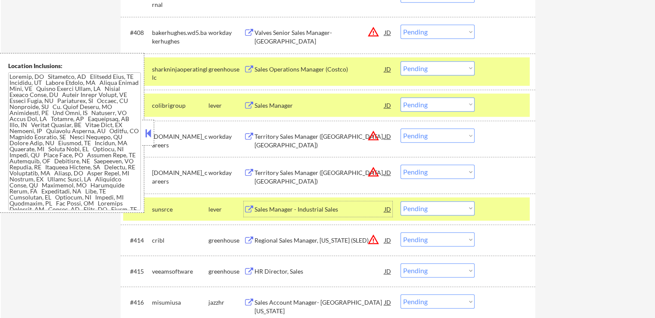
scroll to position [603, 0]
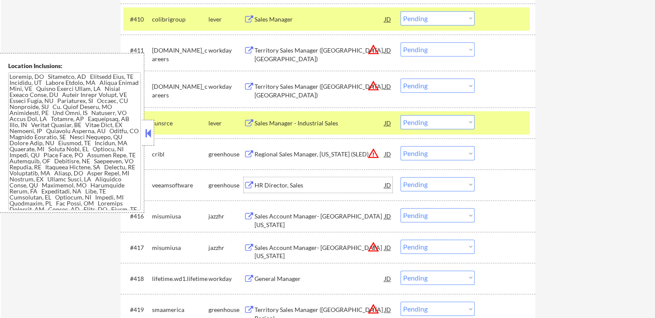
click at [266, 181] on div "HR Director, Sales" at bounding box center [320, 185] width 130 height 9
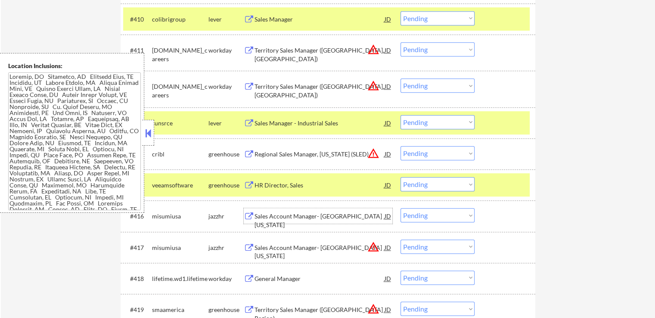
click at [264, 215] on div "Sales Account Manager- Southeast Michigan" at bounding box center [320, 220] width 130 height 17
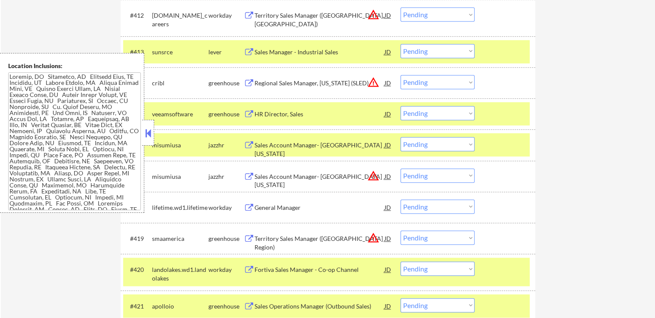
scroll to position [689, 0]
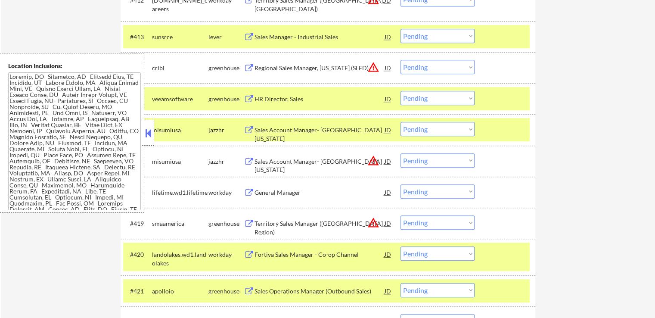
drag, startPoint x: 420, startPoint y: 124, endPoint x: 423, endPoint y: 131, distance: 7.1
click at [421, 125] on select "Choose an option... Pending Applied Excluded (Questions) Excluded (Expired) Exc…" at bounding box center [438, 129] width 74 height 14
click at [401, 122] on select "Choose an option... Pending Applied Excluded (Questions) Excluded (Expired) Exc…" at bounding box center [438, 129] width 74 height 14
select select ""pending""
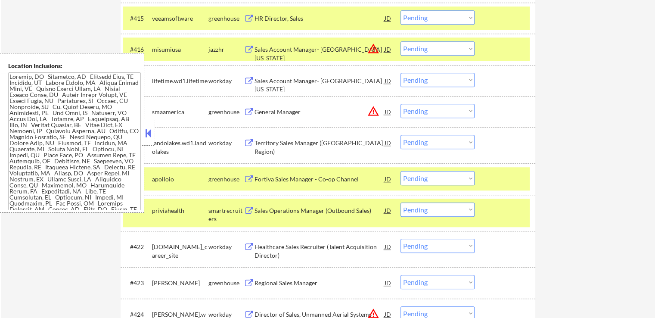
scroll to position [776, 0]
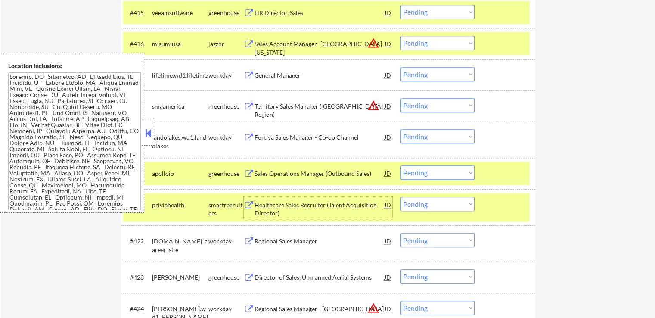
click at [264, 209] on div "Healthcare Sales Recruiter (Talent Acquisition Director)" at bounding box center [320, 209] width 130 height 17
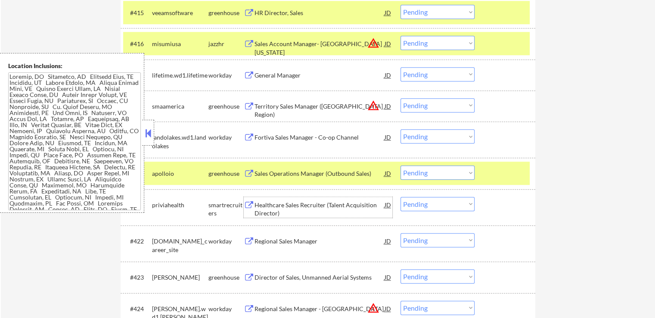
scroll to position [862, 0]
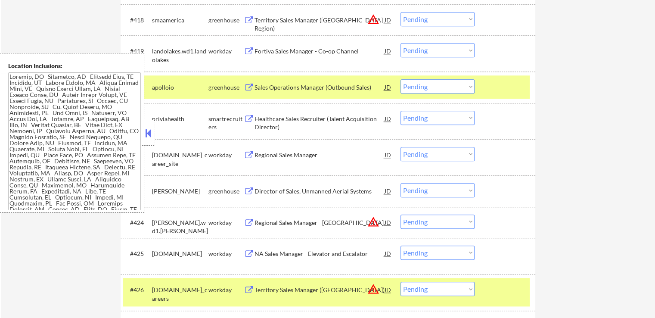
click at [250, 191] on button at bounding box center [249, 191] width 11 height 8
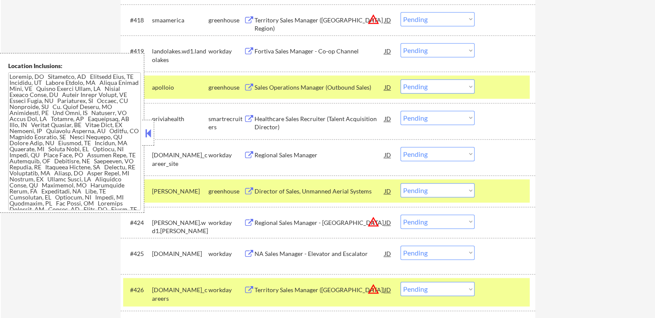
click at [249, 189] on button at bounding box center [249, 191] width 11 height 8
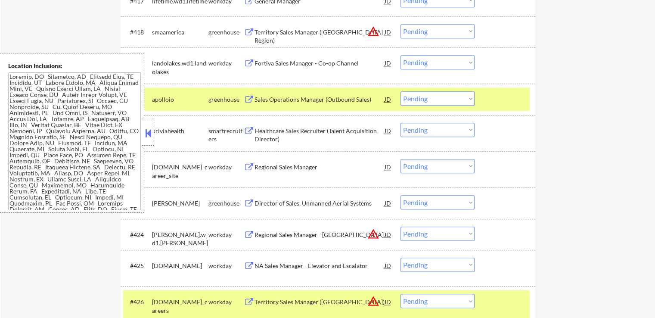
scroll to position [905, 0]
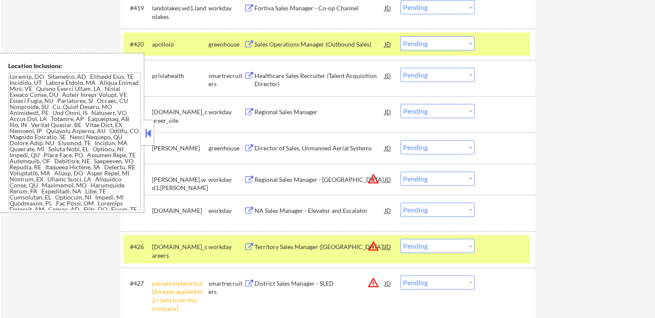
click at [427, 151] on select "Choose an option... Pending Applied Excluded (Questions) Excluded (Expired) Exc…" at bounding box center [438, 147] width 74 height 14
click at [401, 140] on select "Choose an option... Pending Applied Excluded (Questions) Excluded (Expired) Exc…" at bounding box center [438, 147] width 74 height 14
select select ""pending""
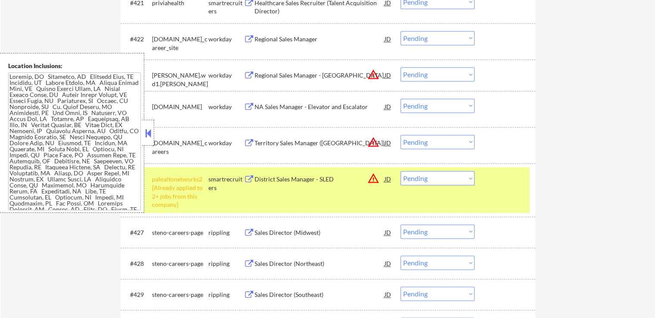
scroll to position [991, 0]
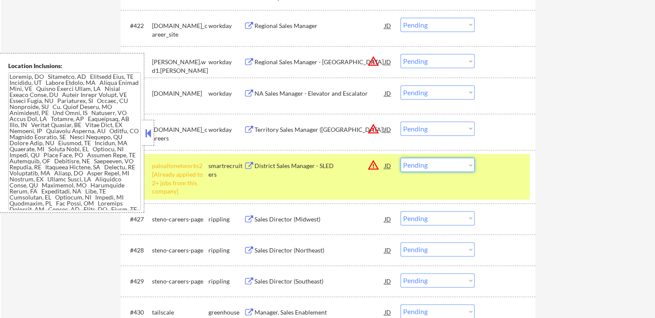
drag, startPoint x: 423, startPoint y: 164, endPoint x: 428, endPoint y: 170, distance: 7.3
click at [424, 164] on select "Choose an option... Pending Applied Excluded (Questions) Excluded (Expired) Exc…" at bounding box center [438, 165] width 74 height 14
click at [401, 158] on select "Choose an option... Pending Applied Excluded (Questions) Excluded (Expired) Exc…" at bounding box center [438, 165] width 74 height 14
click at [259, 220] on div "Sales Director (Midwest)" at bounding box center [320, 219] width 130 height 9
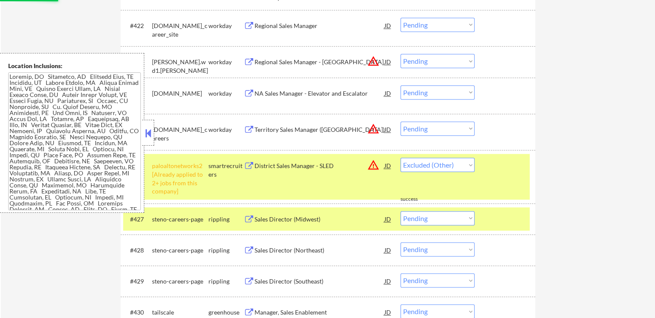
select select ""pending""
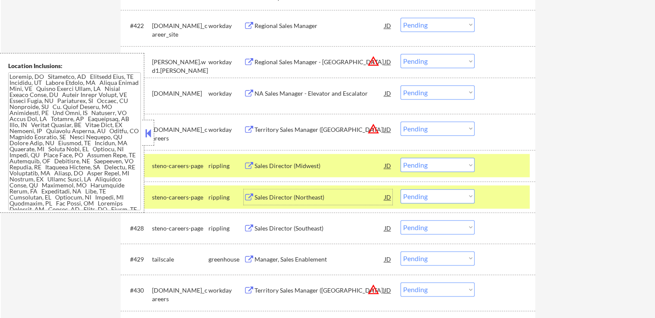
scroll to position [1077, 0]
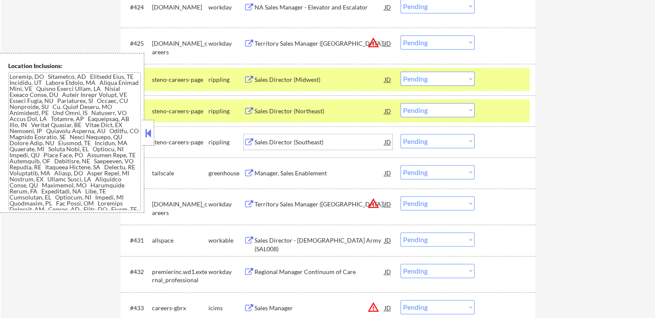
click at [272, 143] on div "Sales Director (Southeast)" at bounding box center [320, 142] width 130 height 9
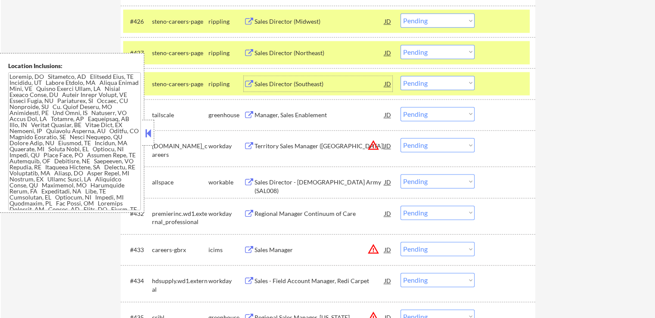
scroll to position [1120, 0]
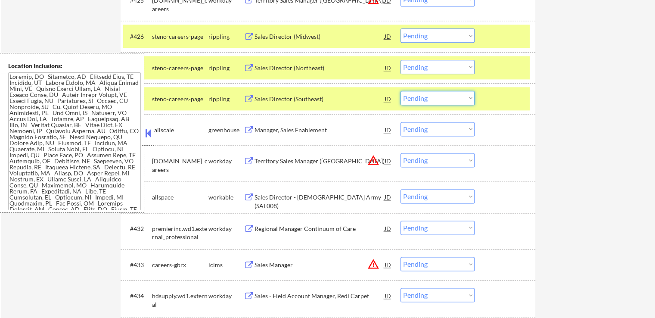
click at [450, 97] on select "Choose an option... Pending Applied Excluded (Questions) Excluded (Expired) Exc…" at bounding box center [438, 98] width 74 height 14
select select ""excluded""
click at [401, 91] on select "Choose an option... Pending Applied Excluded (Questions) Excluded (Expired) Exc…" at bounding box center [438, 98] width 74 height 14
click at [446, 68] on select "Choose an option... Pending Applied Excluded (Questions) Excluded (Expired) Exc…" at bounding box center [438, 67] width 74 height 14
select select ""excluded""
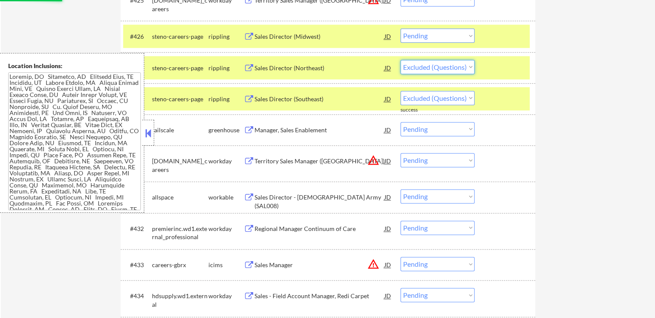
click at [401, 60] on select "Choose an option... Pending Applied Excluded (Questions) Excluded (Expired) Exc…" at bounding box center [438, 67] width 74 height 14
click at [437, 37] on select "Choose an option... Pending Applied Excluded (Questions) Excluded (Expired) Exc…" at bounding box center [438, 35] width 74 height 14
select select ""pending""
select select ""excluded""
click at [401, 28] on select "Choose an option... Pending Applied Excluded (Questions) Excluded (Expired) Exc…" at bounding box center [438, 35] width 74 height 14
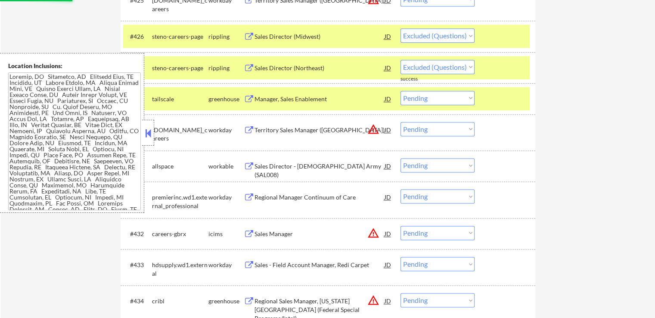
select select ""pending""
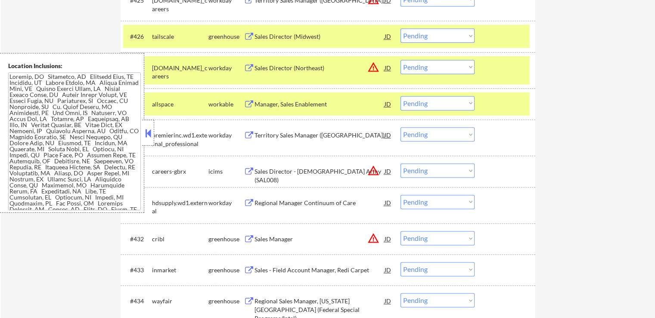
click at [278, 40] on div "Sales Director (Midwest)" at bounding box center [320, 36] width 130 height 9
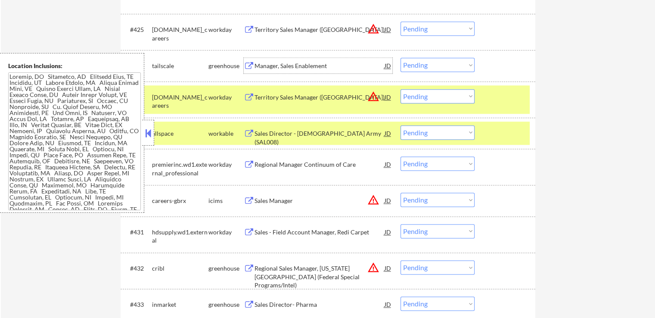
scroll to position [1077, 0]
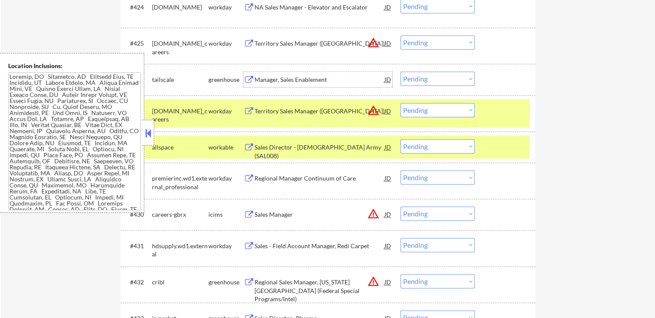
click at [436, 82] on select "Choose an option... Pending Applied Excluded (Questions) Excluded (Expired) Exc…" at bounding box center [438, 79] width 74 height 14
click at [401, 72] on select "Choose an option... Pending Applied Excluded (Questions) Excluded (Expired) Exc…" at bounding box center [438, 79] width 74 height 14
select select ""pending""
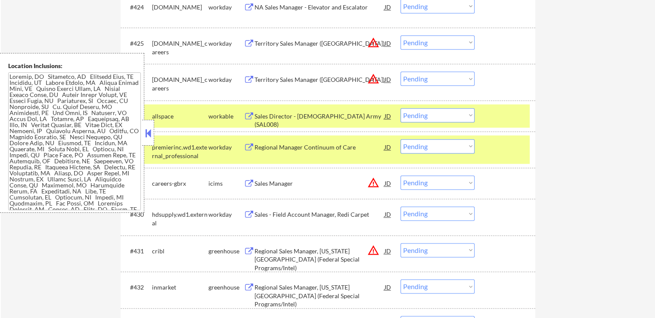
click at [278, 114] on div "Sales Director - US Army (SAL008)" at bounding box center [320, 120] width 130 height 17
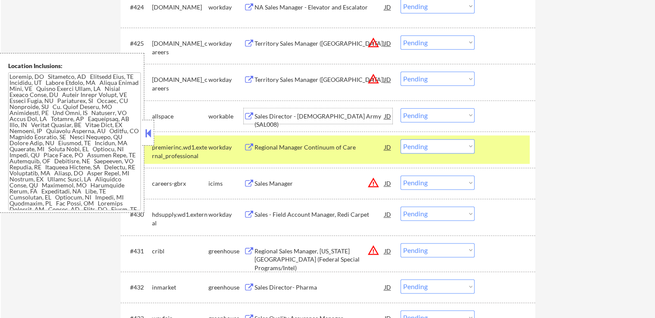
click at [431, 118] on select "Choose an option... Pending Applied Excluded (Questions) Excluded (Expired) Exc…" at bounding box center [438, 115] width 74 height 14
click at [401, 108] on select "Choose an option... Pending Applied Excluded (Questions) Excluded (Expired) Exc…" at bounding box center [438, 115] width 74 height 14
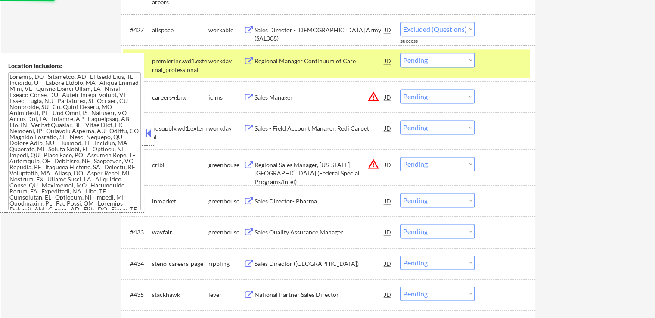
select select ""pending""
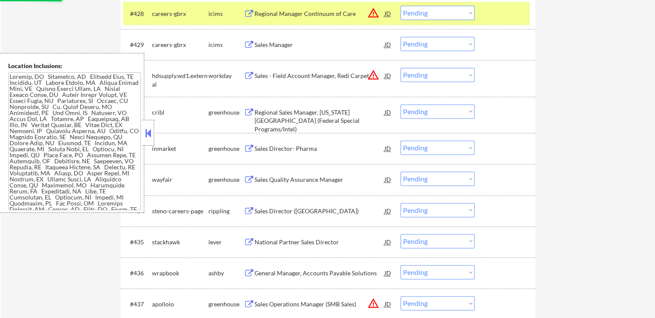
scroll to position [1250, 0]
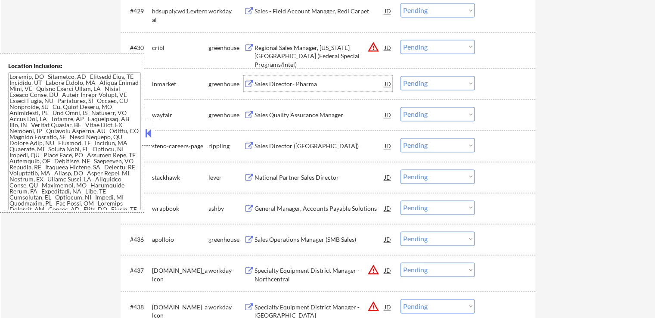
click at [266, 82] on div "Sales Director- Pharma" at bounding box center [320, 84] width 130 height 9
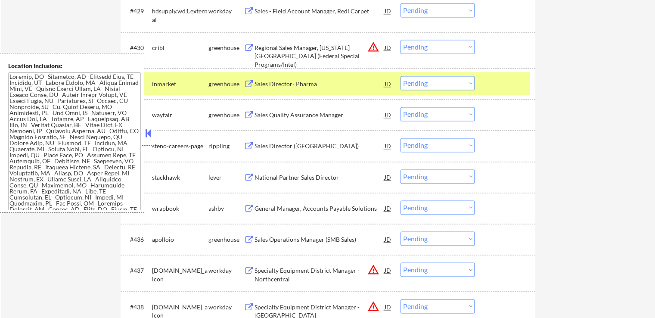
click at [277, 110] on div "Sales Quality Assurance Manager" at bounding box center [320, 115] width 130 height 16
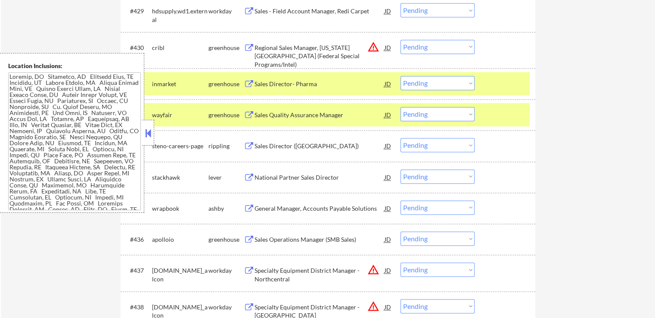
drag, startPoint x: 270, startPoint y: 140, endPoint x: 271, endPoint y: 144, distance: 4.5
click at [270, 140] on div "Sales Director (South Central)" at bounding box center [320, 146] width 130 height 16
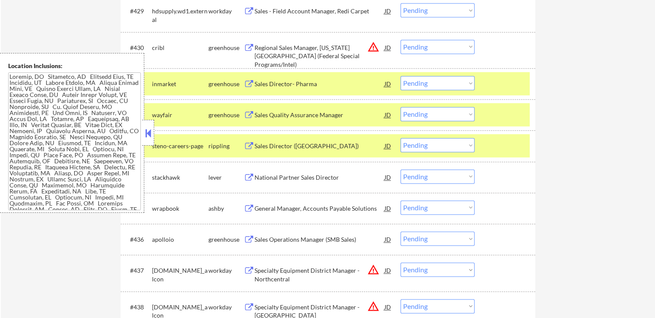
click at [271, 172] on div "National Partner Sales Director" at bounding box center [320, 177] width 130 height 16
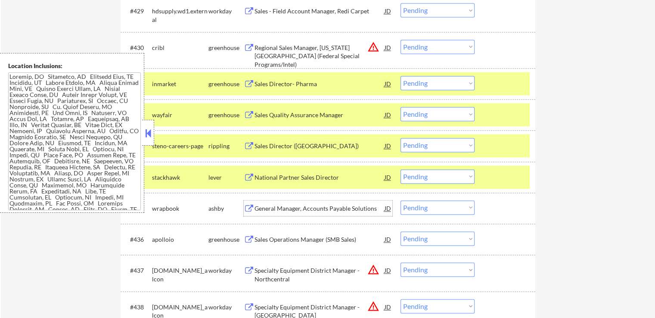
click at [277, 207] on div "General Manager, Accounts Payable Solutions" at bounding box center [320, 208] width 130 height 9
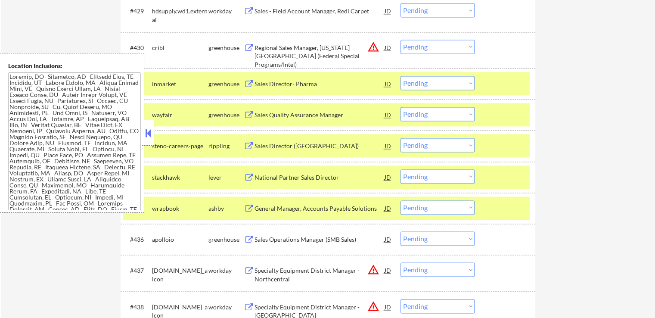
click at [273, 237] on div "Sales Operations Manager (SMB Sales)" at bounding box center [320, 239] width 130 height 9
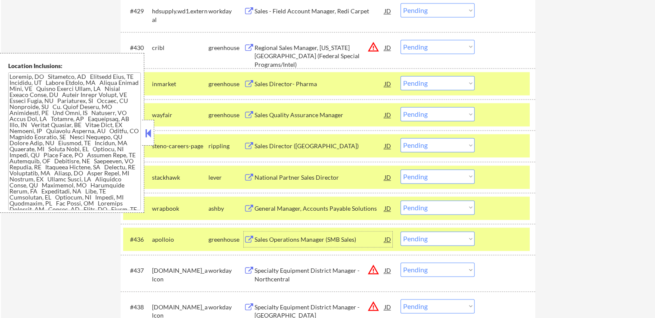
click at [429, 121] on div "#432 wayfair greenhouse Sales Quality Assurance Manager JD warning_amber Choose…" at bounding box center [326, 114] width 407 height 23
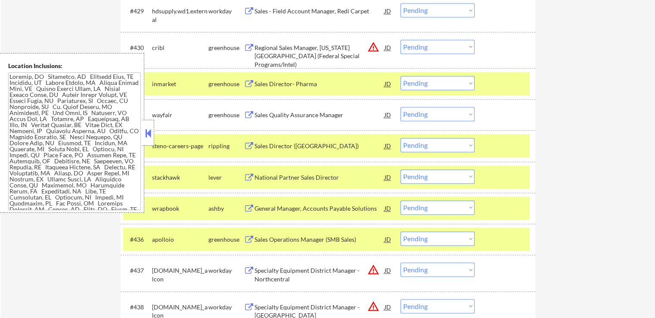
click at [440, 116] on select "Choose an option... Pending Applied Excluded (Questions) Excluded (Expired) Exc…" at bounding box center [438, 114] width 74 height 14
click at [401, 107] on select "Choose an option... Pending Applied Excluded (Questions) Excluded (Expired) Exc…" at bounding box center [438, 114] width 74 height 14
select select ""pending""
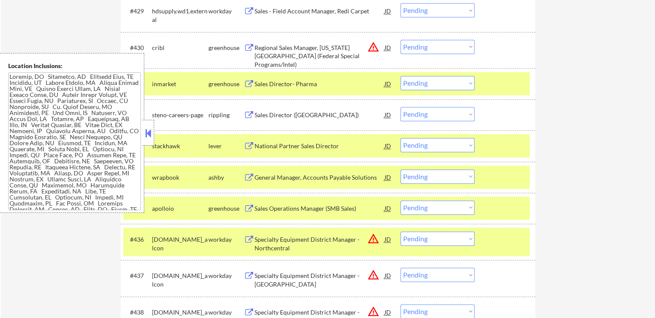
click at [424, 86] on select "Choose an option... Pending Applied Excluded (Questions) Excluded (Expired) Exc…" at bounding box center [438, 83] width 74 height 14
click at [401, 76] on select "Choose an option... Pending Applied Excluded (Questions) Excluded (Expired) Exc…" at bounding box center [438, 83] width 74 height 14
select select ""pending""
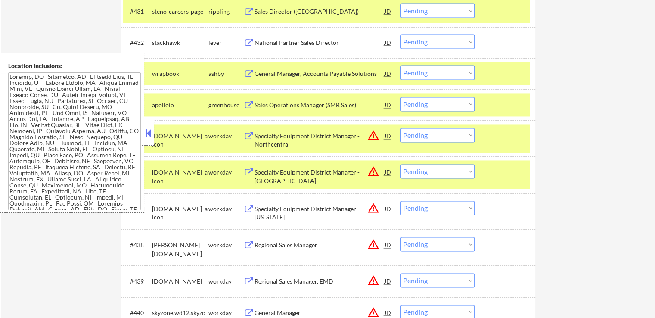
scroll to position [1336, 0]
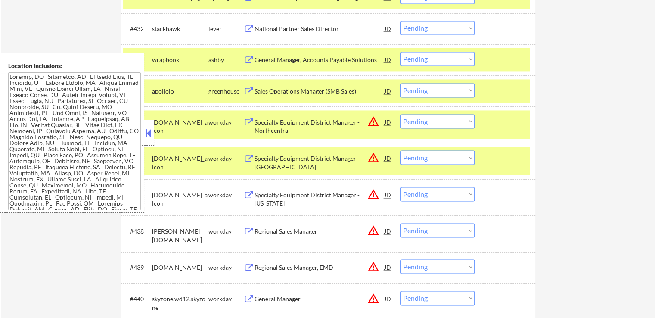
click at [426, 59] on select "Choose an option... Pending Applied Excluded (Questions) Excluded (Expired) Exc…" at bounding box center [438, 59] width 74 height 14
click at [401, 52] on select "Choose an option... Pending Applied Excluded (Questions) Excluded (Expired) Exc…" at bounding box center [438, 59] width 74 height 14
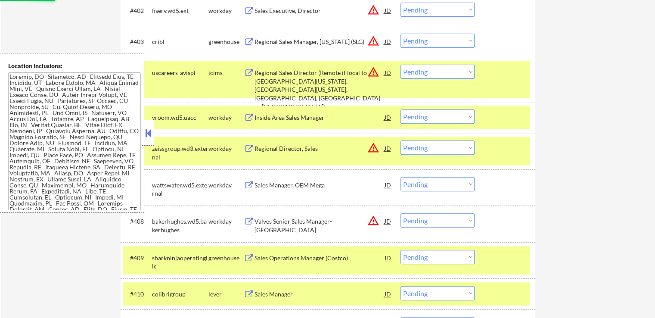
scroll to position [215, 0]
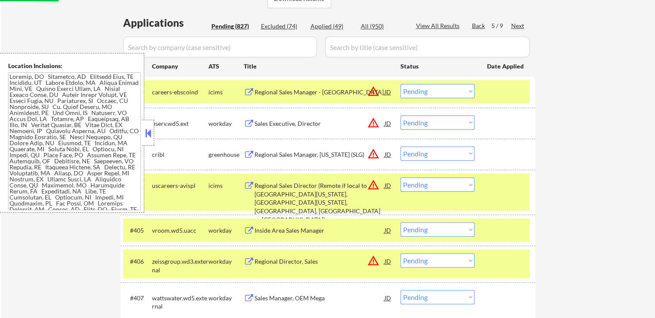
select select ""pending""
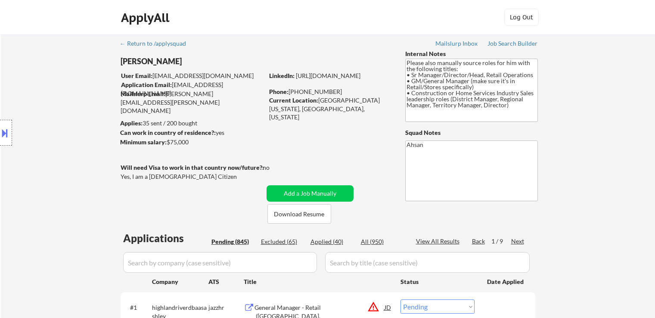
select select ""pending""
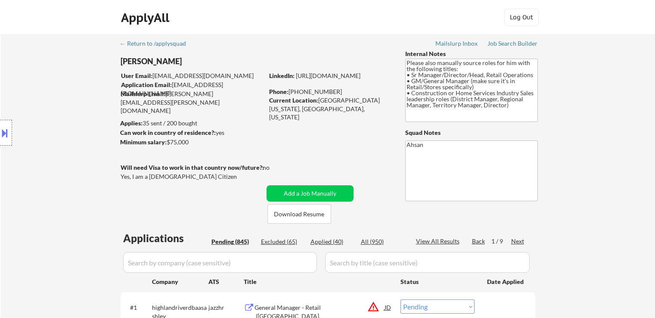
select select ""pending""
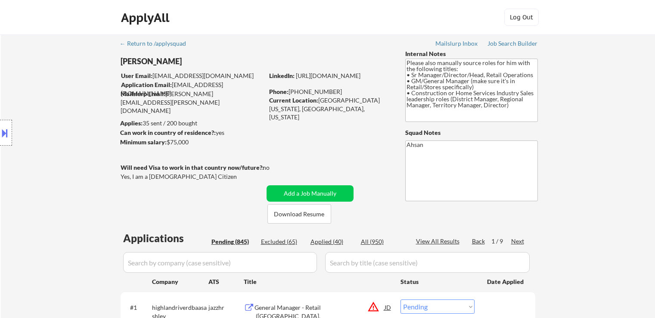
select select ""pending""
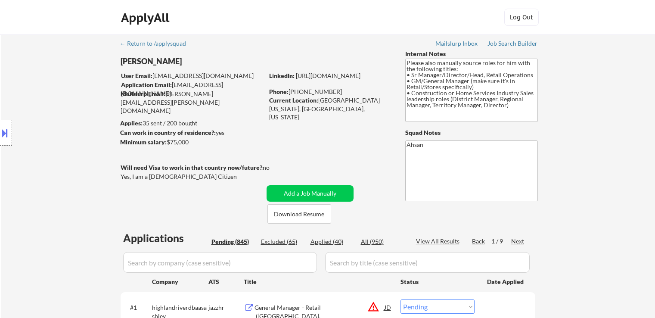
select select ""pending""
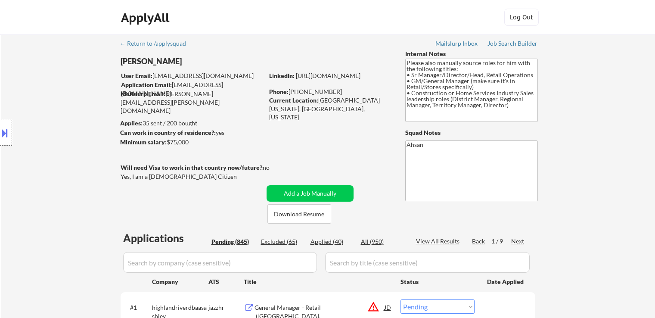
select select ""pending""
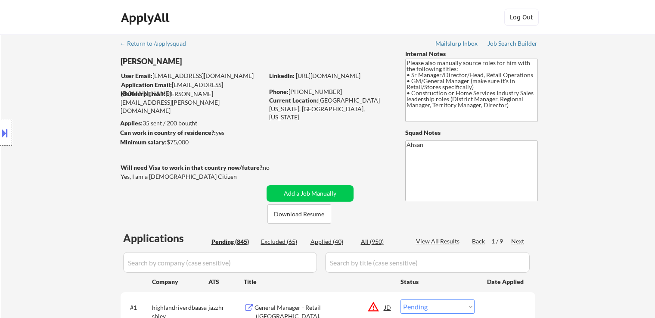
select select ""pending""
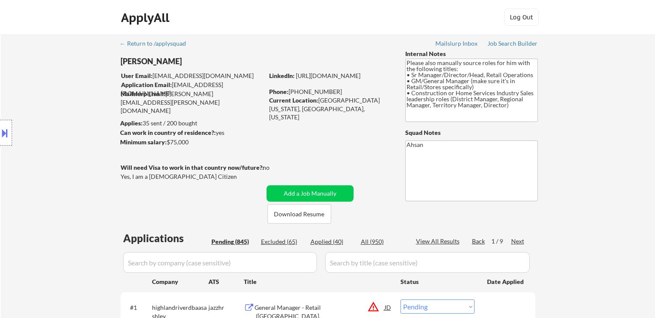
select select ""pending""
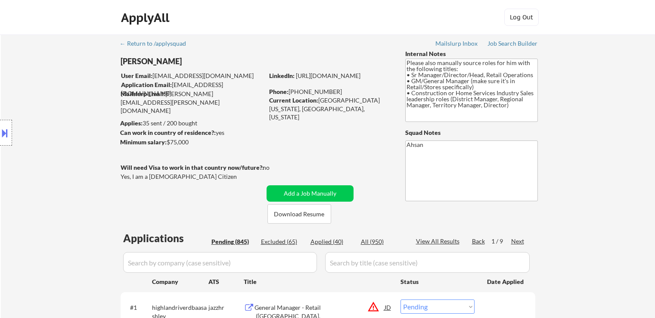
select select ""pending""
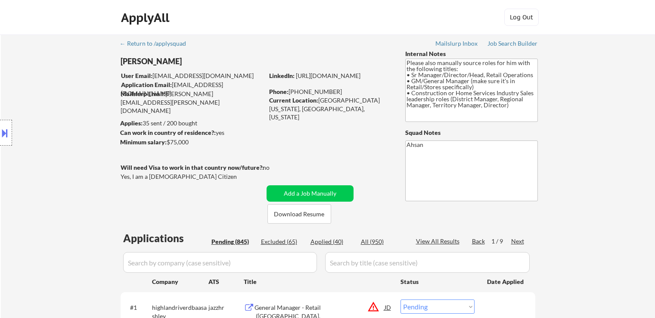
select select ""pending""
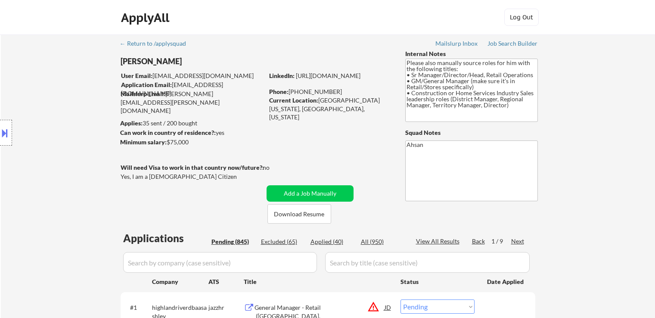
select select ""pending""
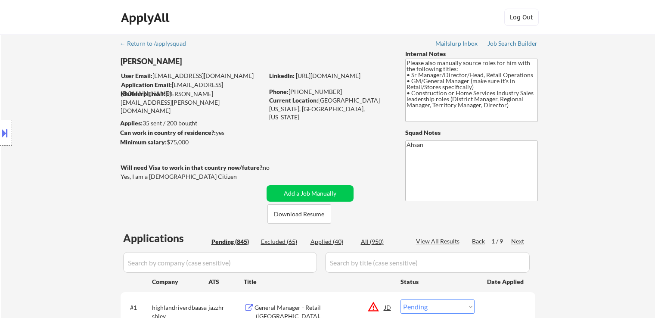
select select ""pending""
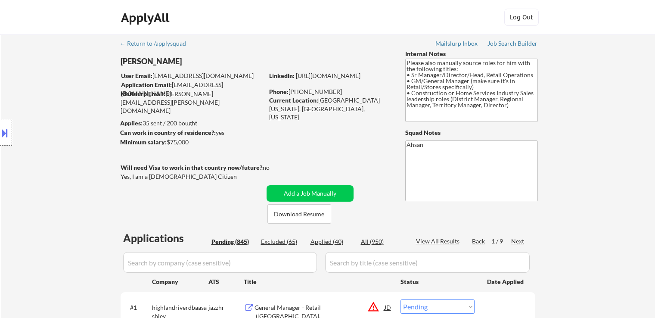
select select ""pending""
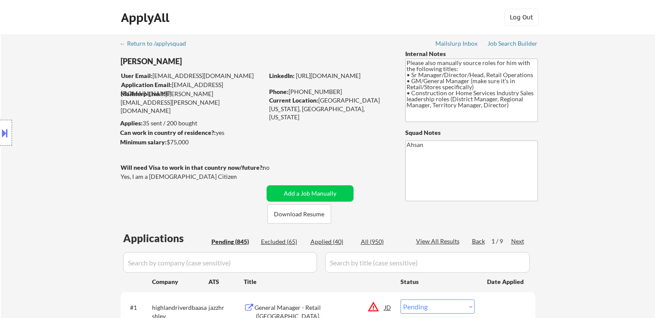
select select ""pending""
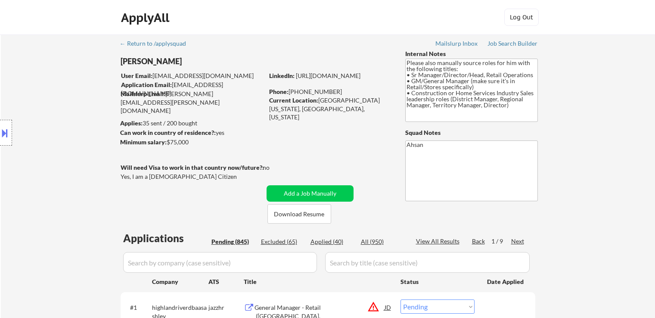
select select ""pending""
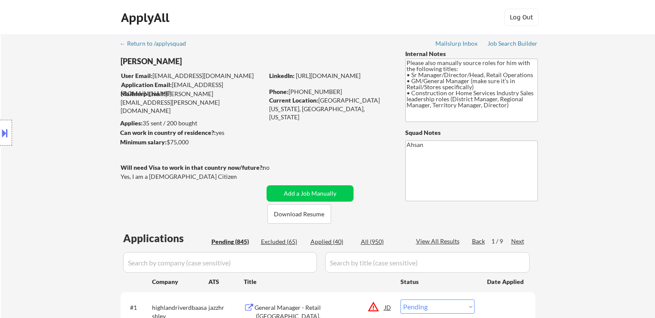
select select ""pending""
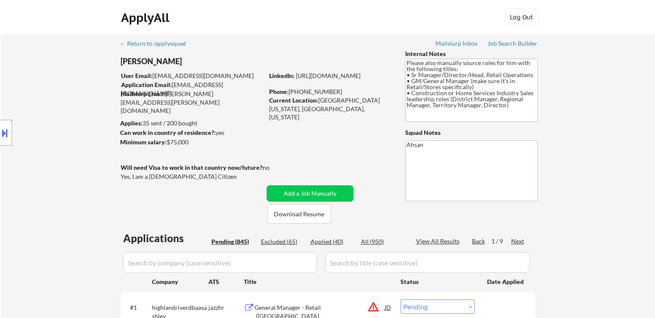
select select ""pending""
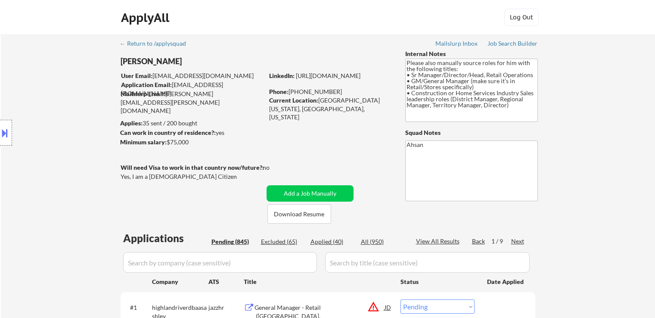
select select ""pending""
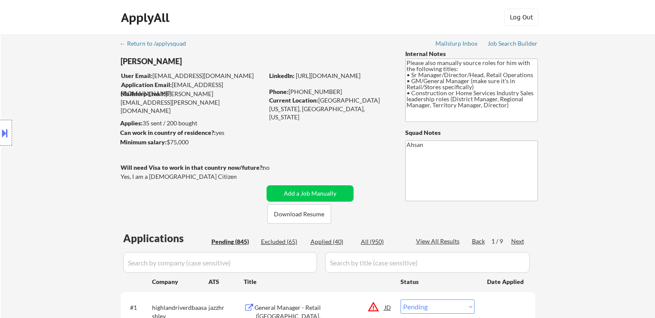
select select ""pending""
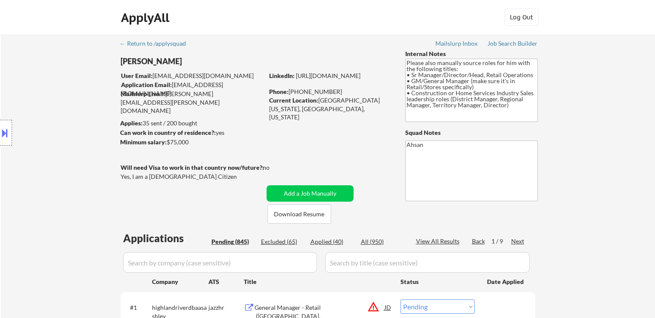
select select ""pending""
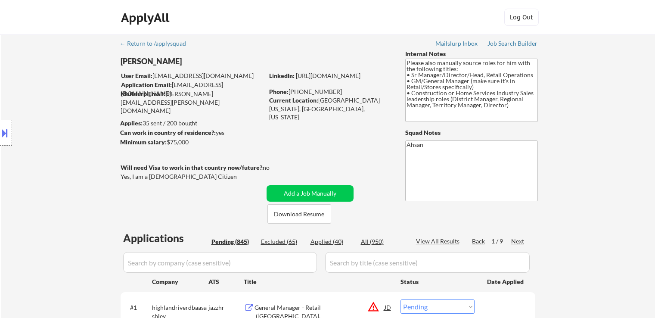
select select ""pending""
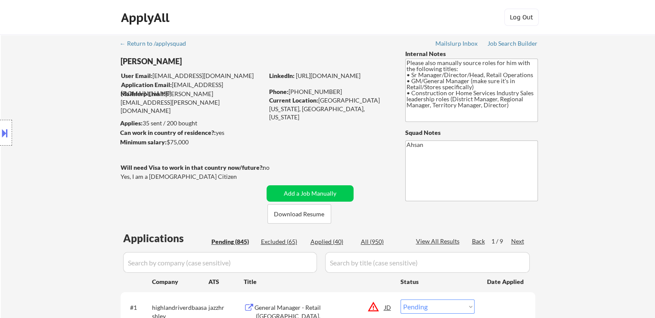
scroll to position [43, 0]
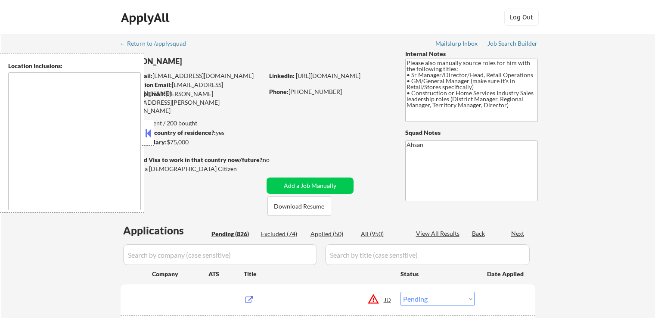
select select ""pending""
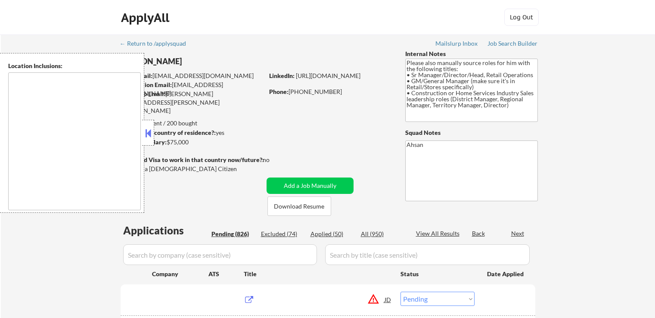
select select ""pending""
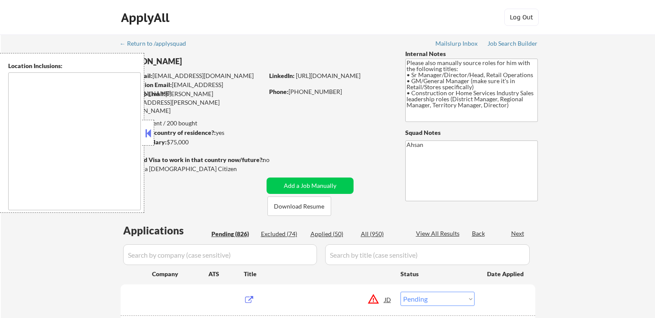
select select ""pending""
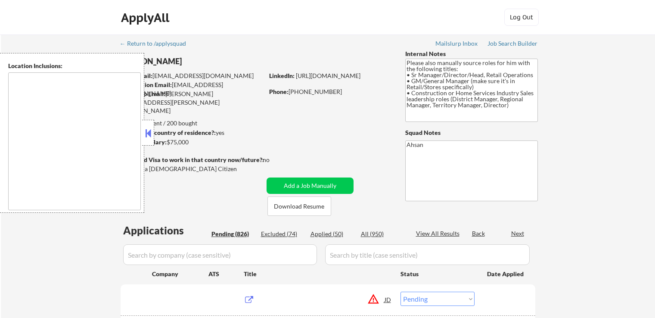
select select ""pending""
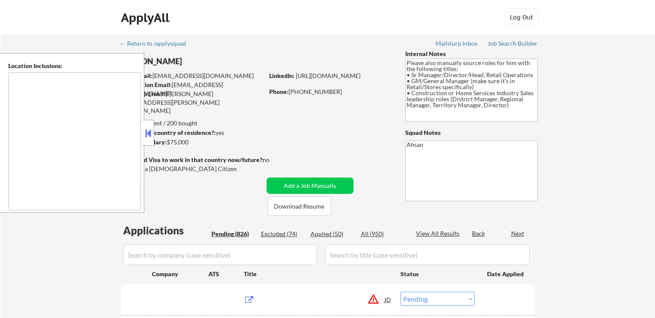
select select ""pending""
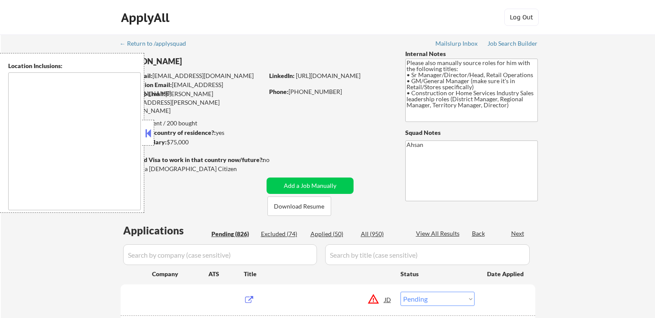
select select ""pending""
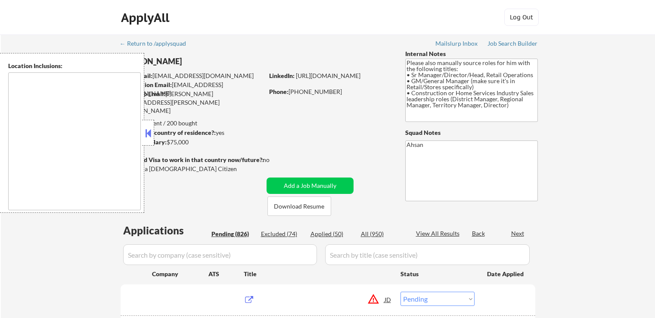
select select ""pending""
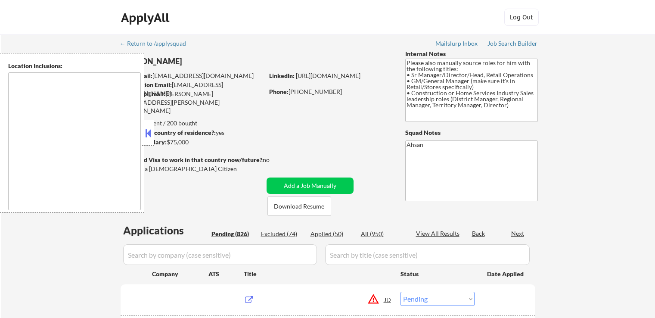
select select ""pending""
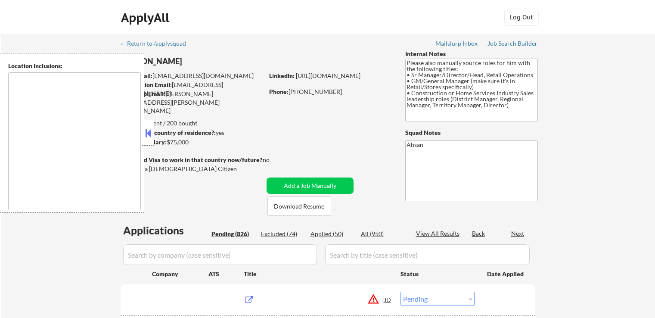
select select ""pending""
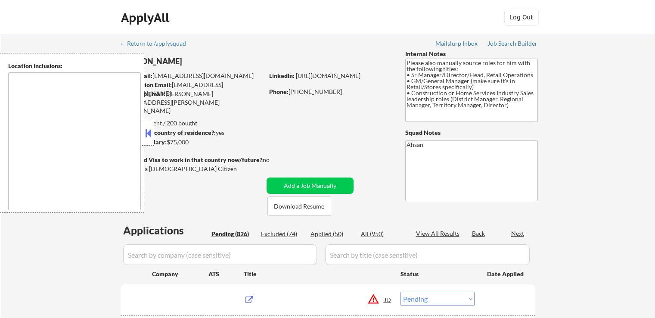
select select ""pending""
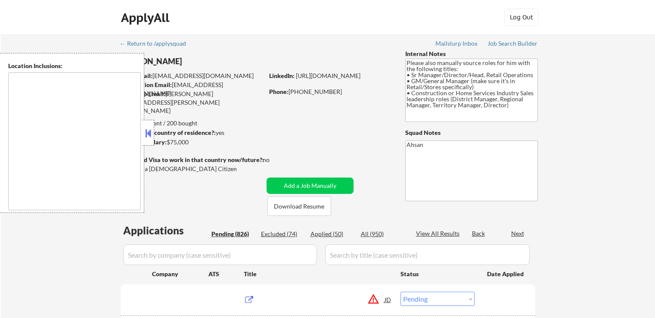
select select ""pending""
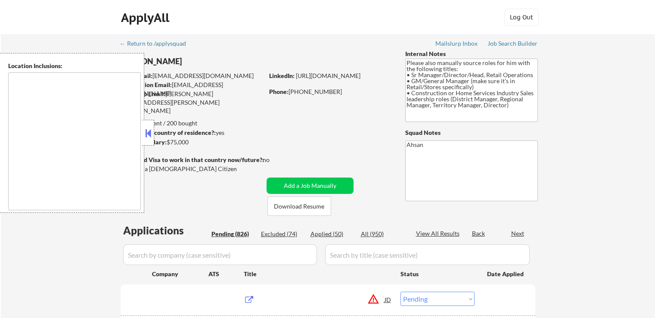
select select ""pending""
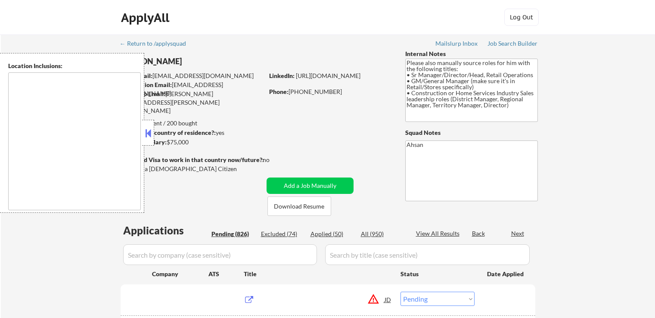
select select ""pending""
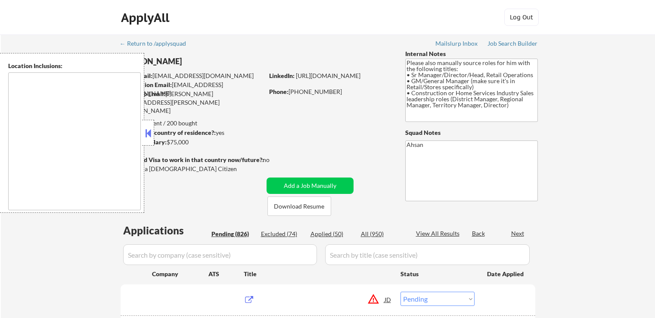
select select ""pending""
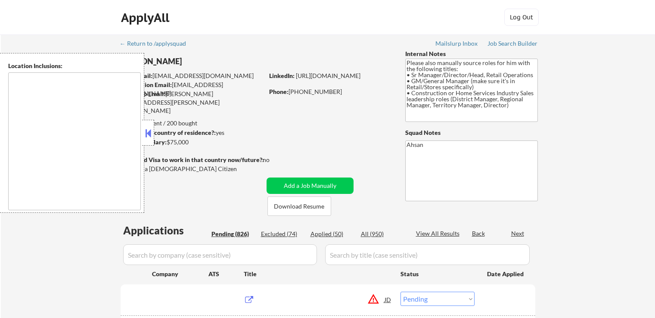
select select ""pending""
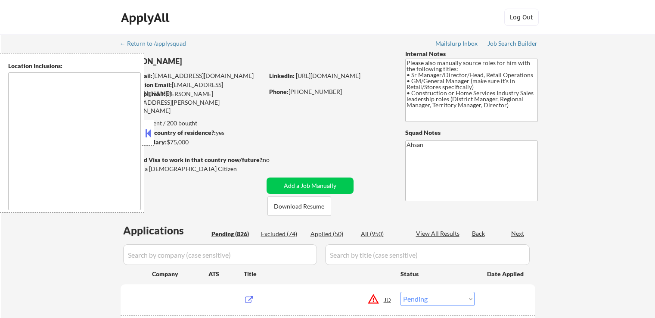
select select ""pending""
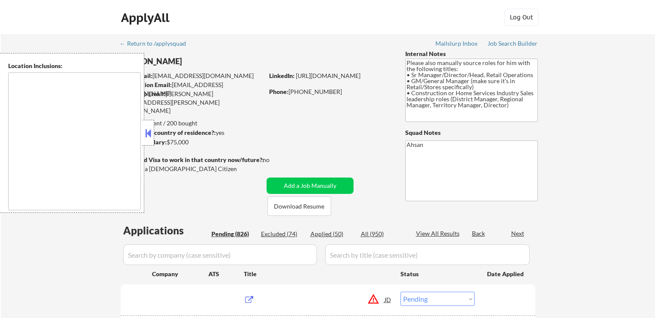
select select ""pending""
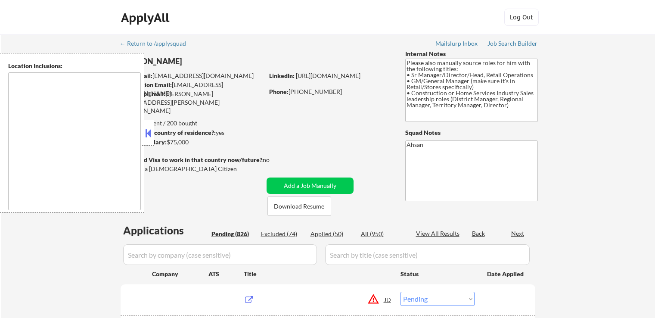
select select ""pending""
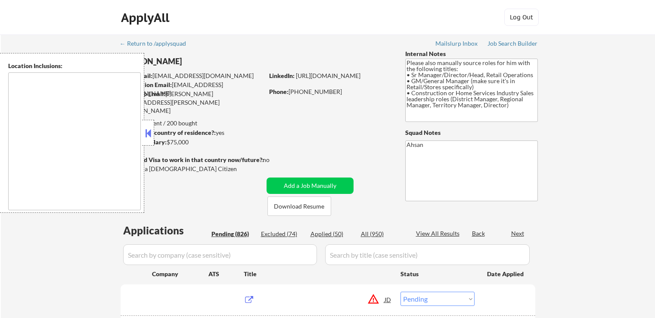
select select ""pending""
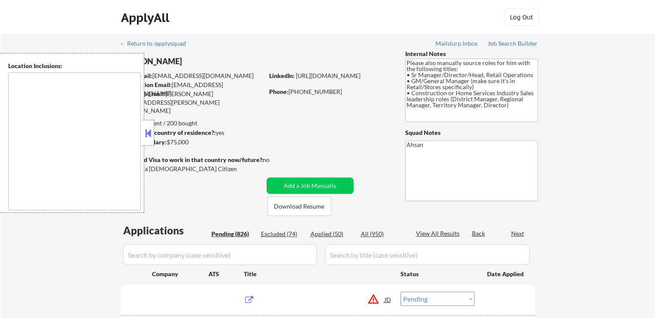
select select ""pending""
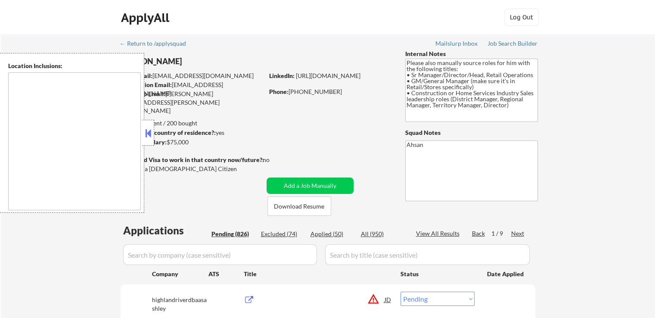
type textarea "Detroit, MI Hamtramck, MI Highland Park, MI Dearborn, MI Grosse Pointe, MI Gros…"
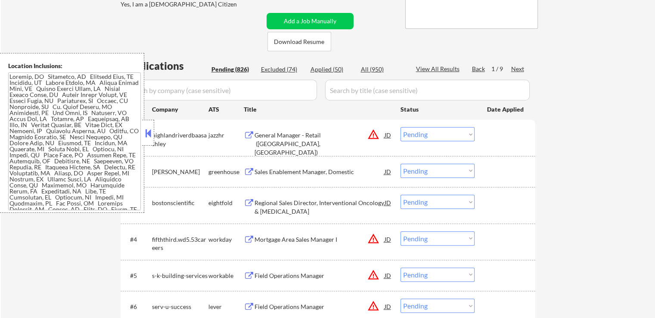
scroll to position [86, 0]
